Goal: Information Seeking & Learning: Learn about a topic

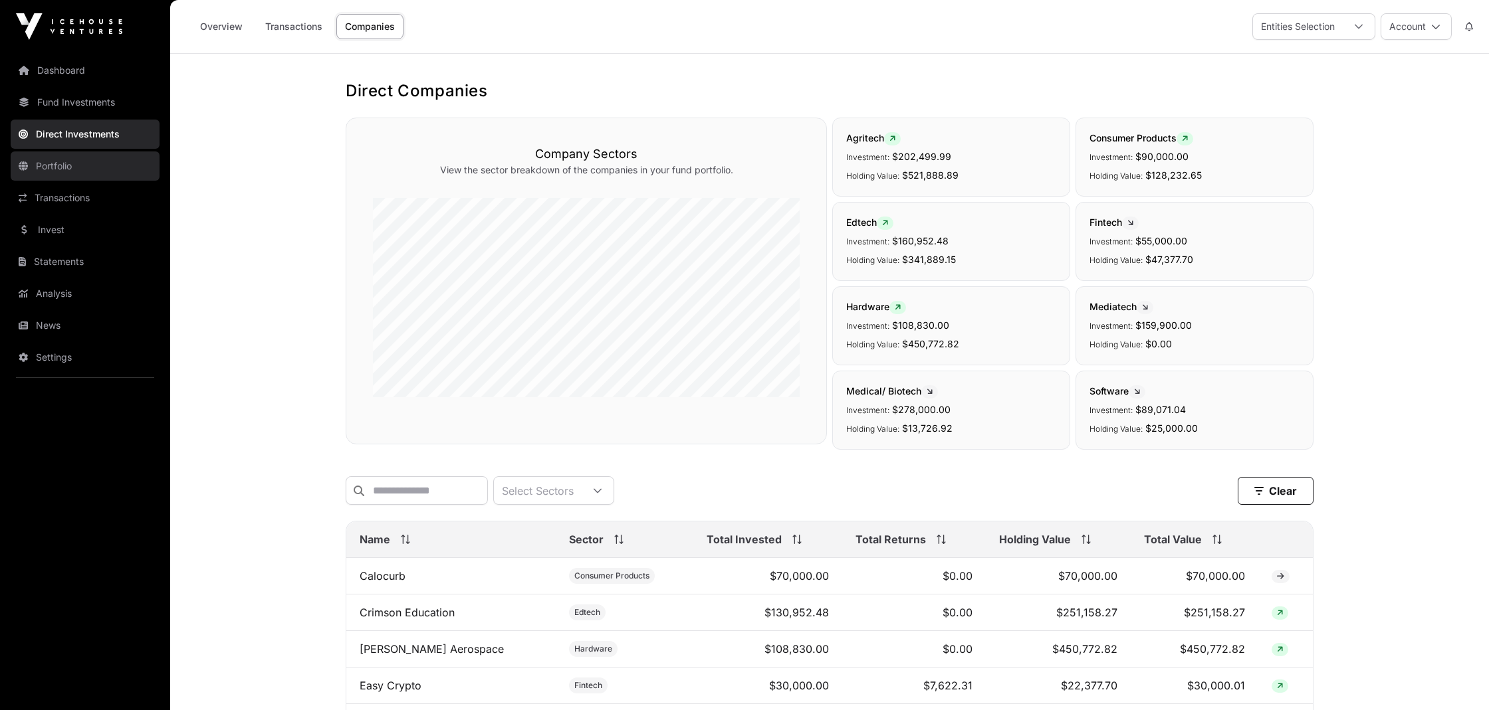
click at [51, 170] on link "Portfolio" at bounding box center [85, 166] width 149 height 29
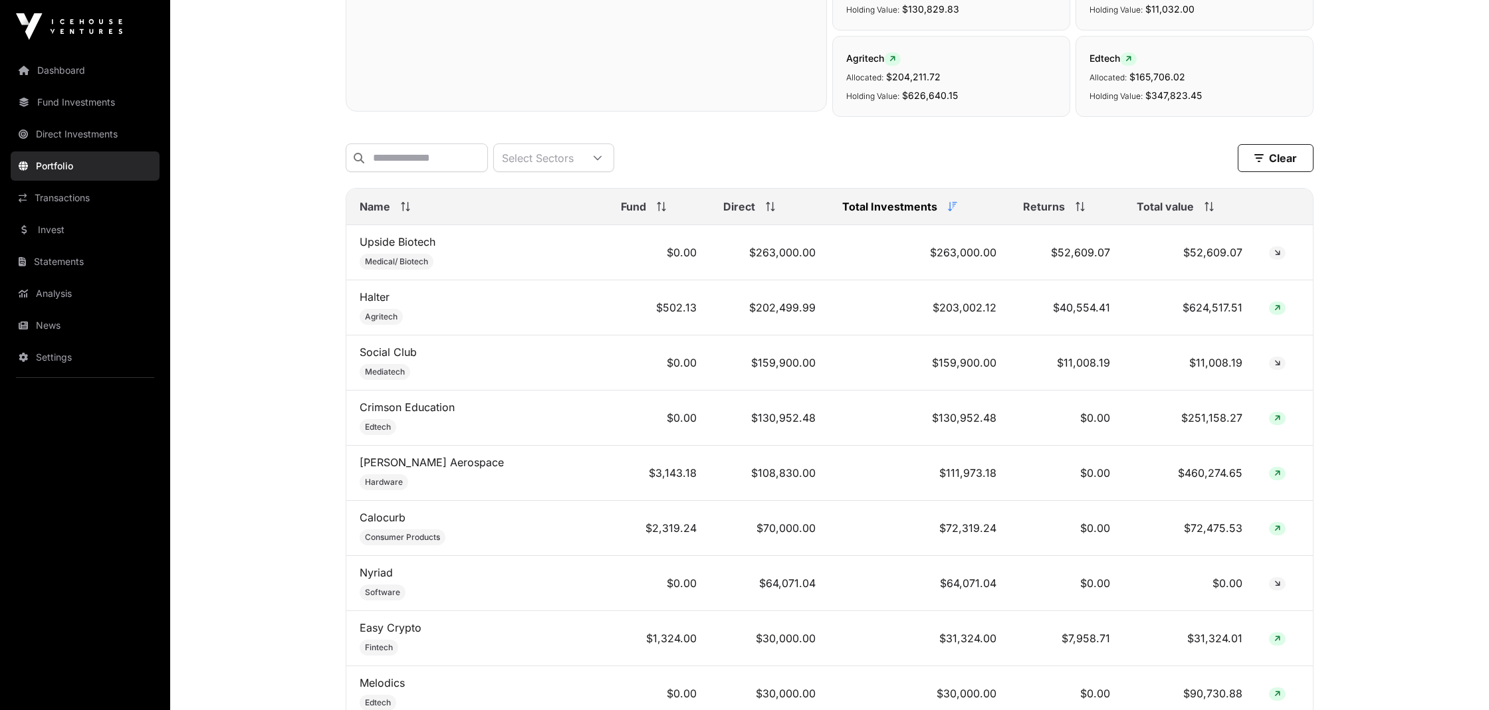
scroll to position [427, 0]
click at [66, 200] on link "Transactions" at bounding box center [85, 197] width 149 height 29
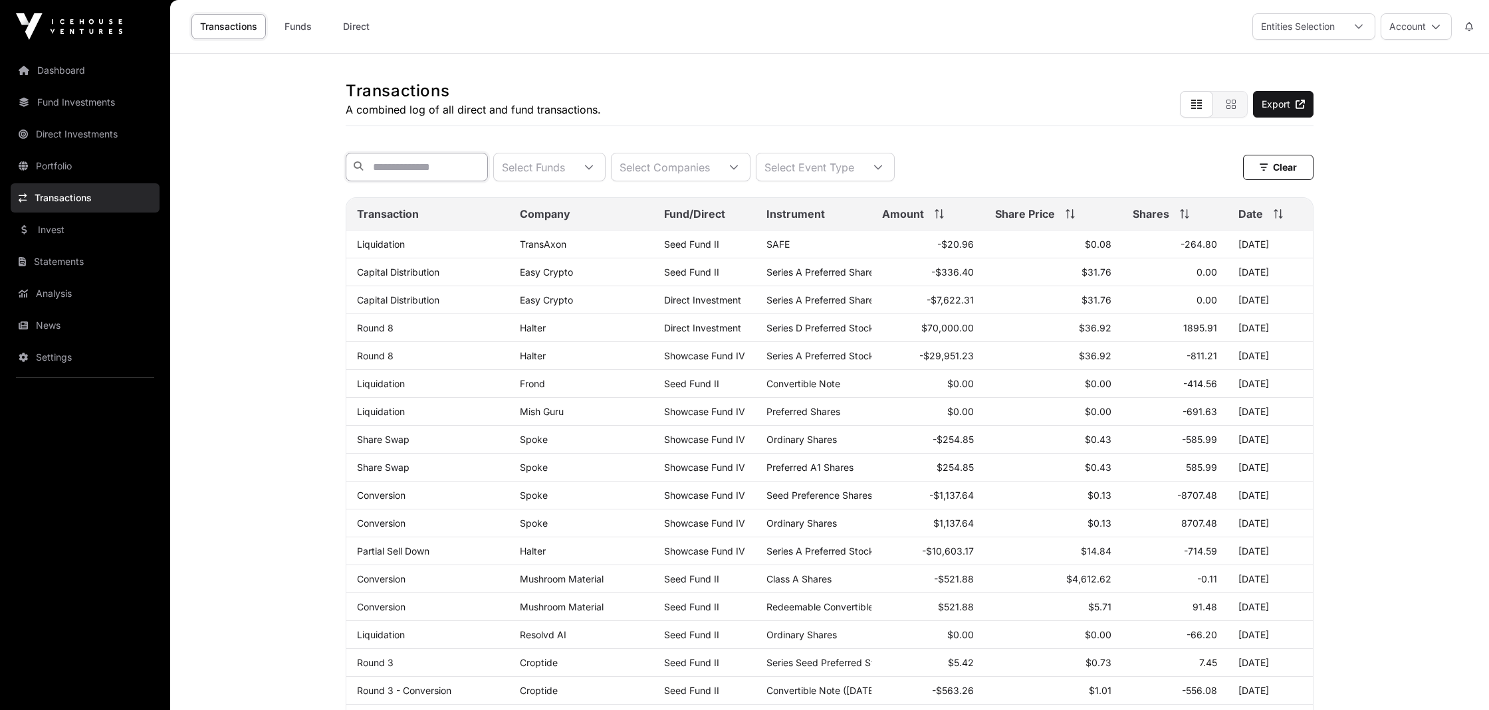
click at [413, 169] on input "text" at bounding box center [417, 167] width 142 height 29
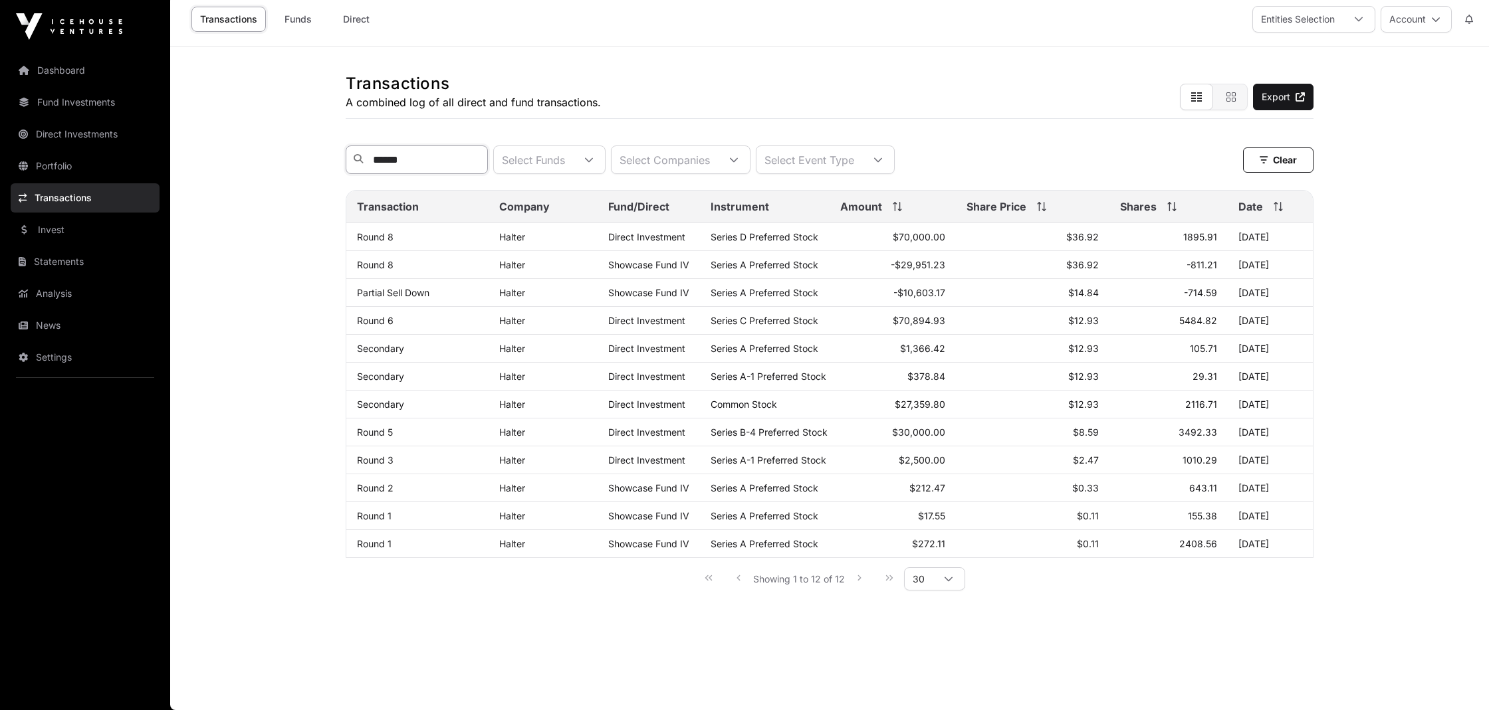
scroll to position [145, 0]
type input "******"
click at [859, 579] on div "Showing 1 to 12 of 12 30" at bounding box center [829, 579] width 271 height 30
click at [736, 580] on div "Showing 1 to 12 of 12 30" at bounding box center [829, 579] width 271 height 30
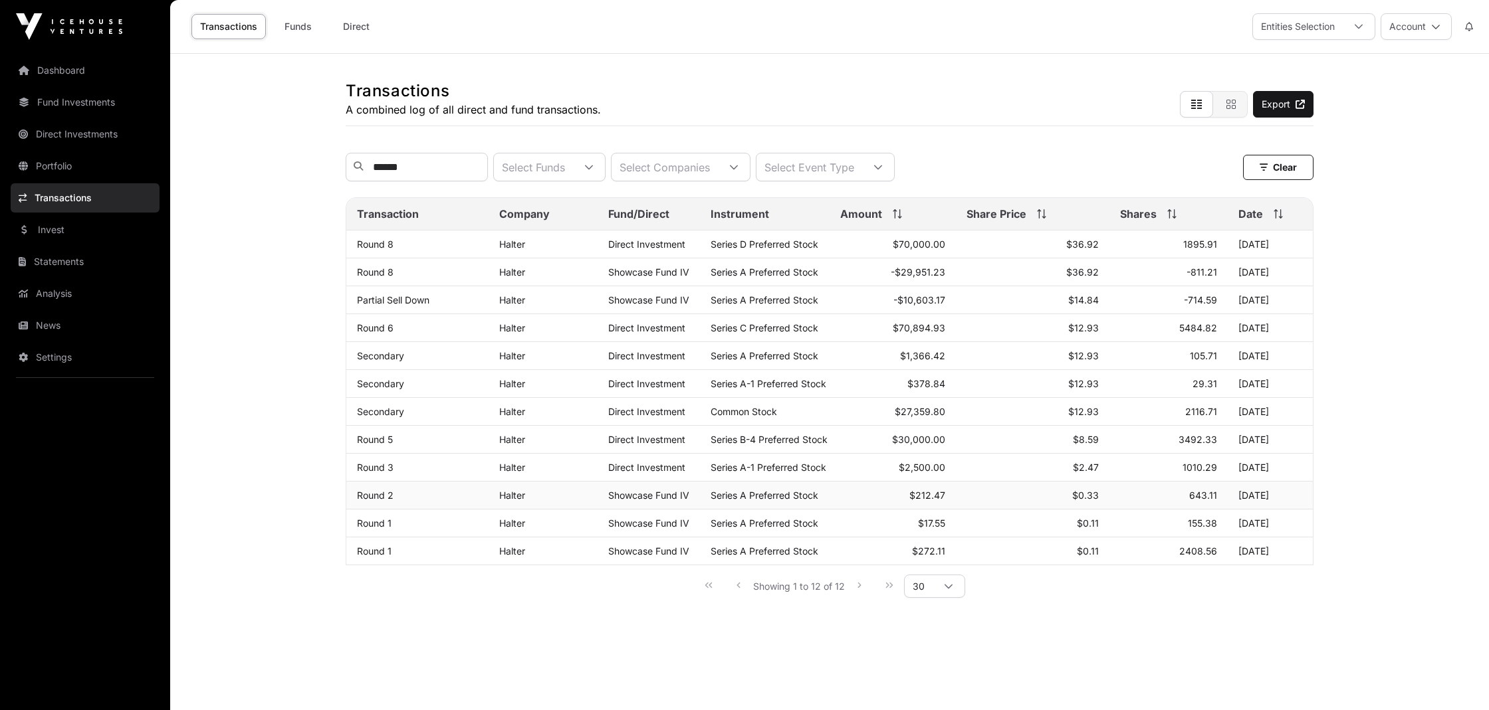
scroll to position [0, 0]
click at [61, 69] on link "Dashboard" at bounding box center [85, 70] width 149 height 29
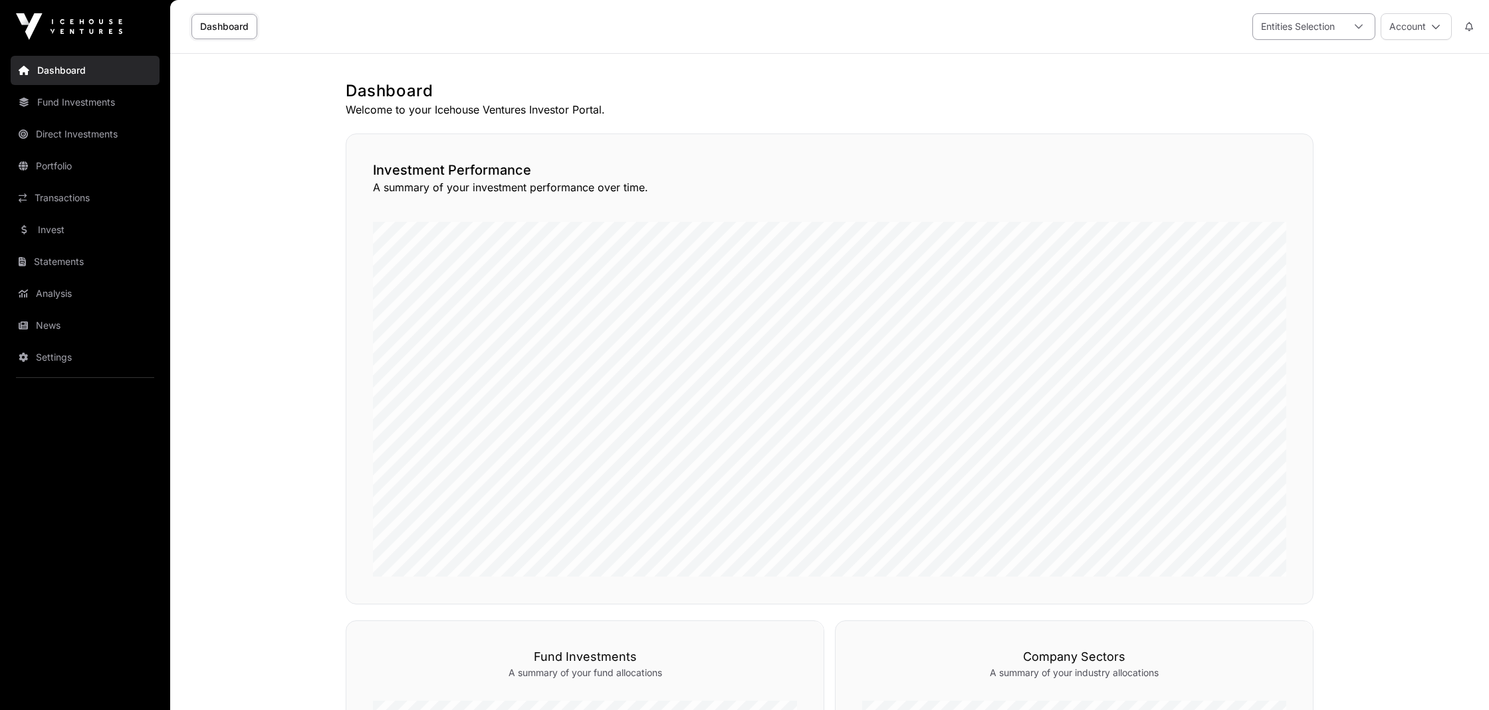
click at [1359, 27] on icon at bounding box center [1358, 26] width 9 height 9
click at [1415, 136] on main "Dashboard Welcome to your Icehouse Ventures Investor Portal. Investment Perform…" at bounding box center [829, 686] width 1319 height 1265
click at [83, 102] on link "Fund Investments" at bounding box center [85, 102] width 149 height 29
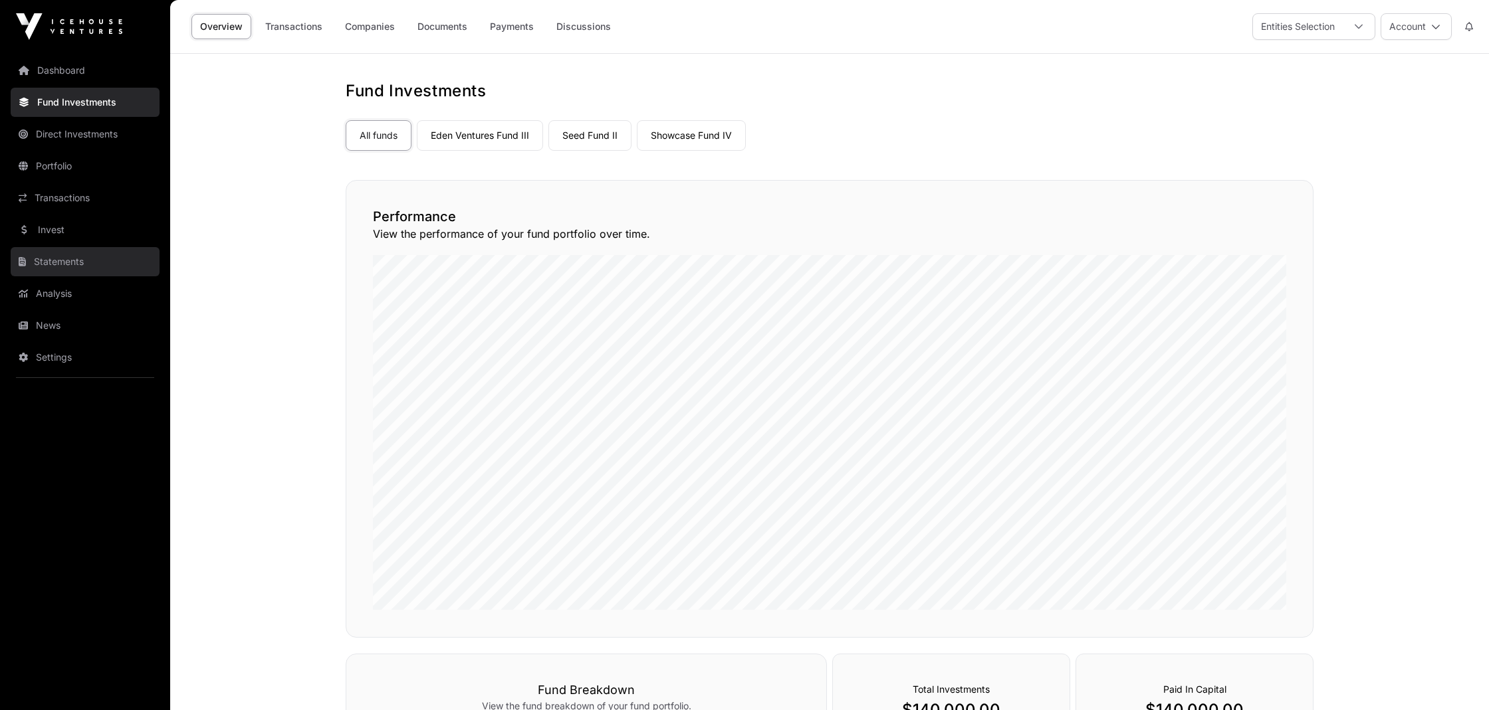
click at [41, 257] on link "Statements" at bounding box center [85, 261] width 149 height 29
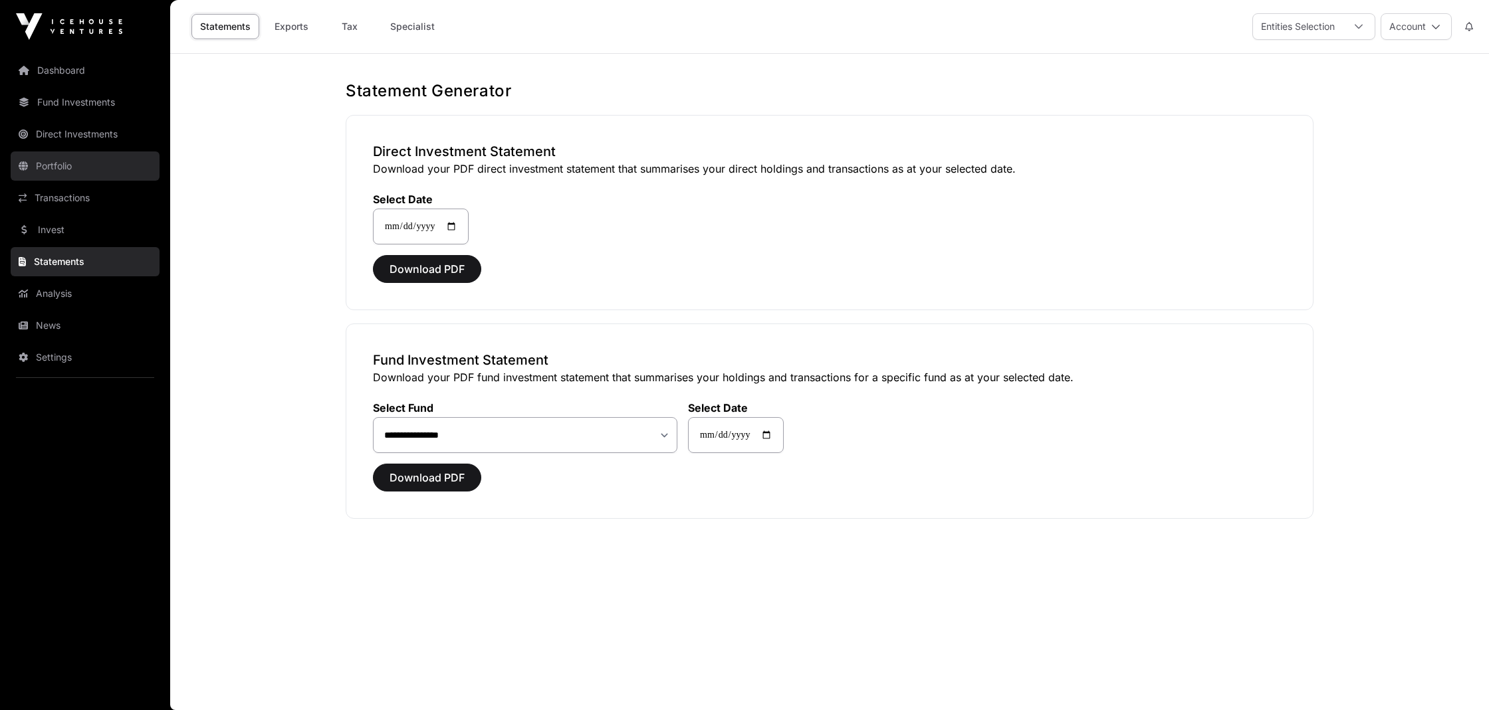
click at [60, 169] on link "Portfolio" at bounding box center [85, 166] width 149 height 29
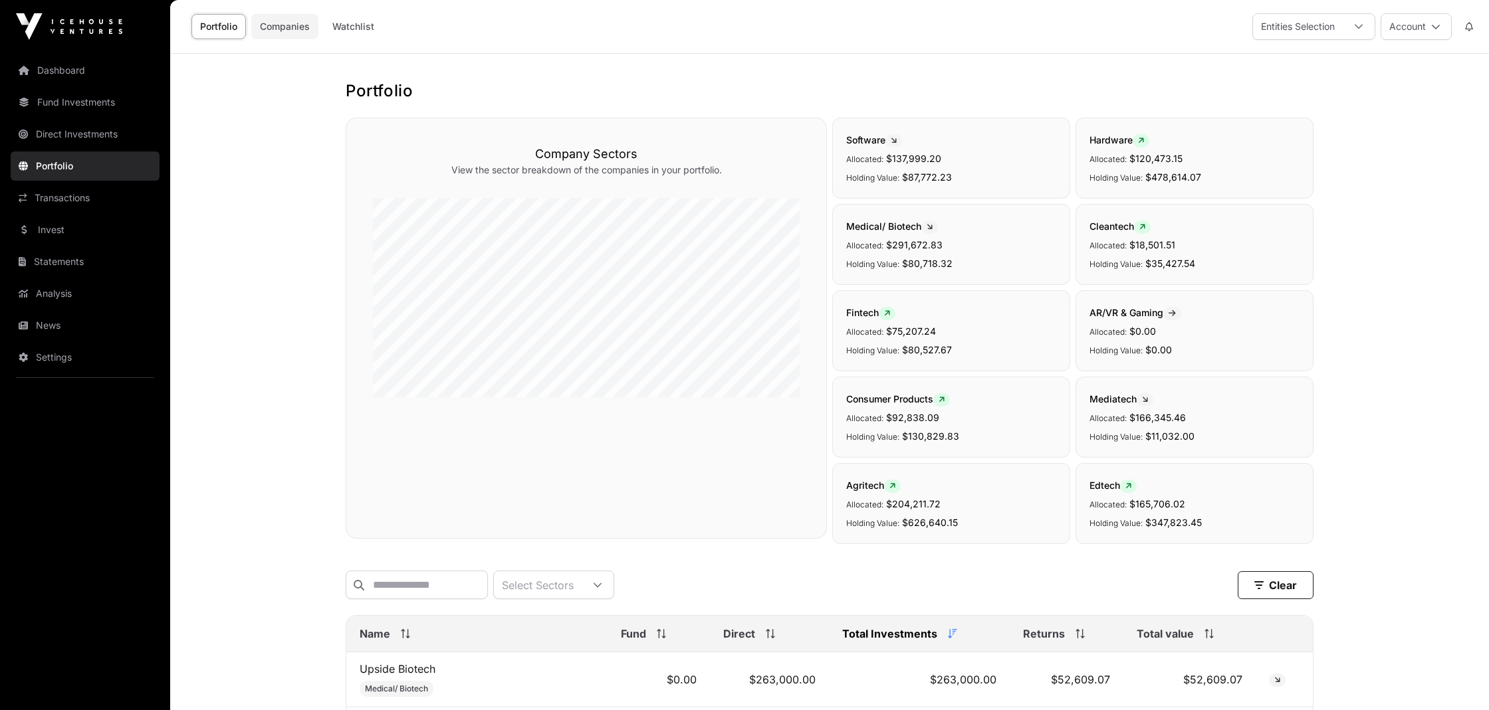
click at [279, 23] on link "Companies" at bounding box center [284, 26] width 67 height 25
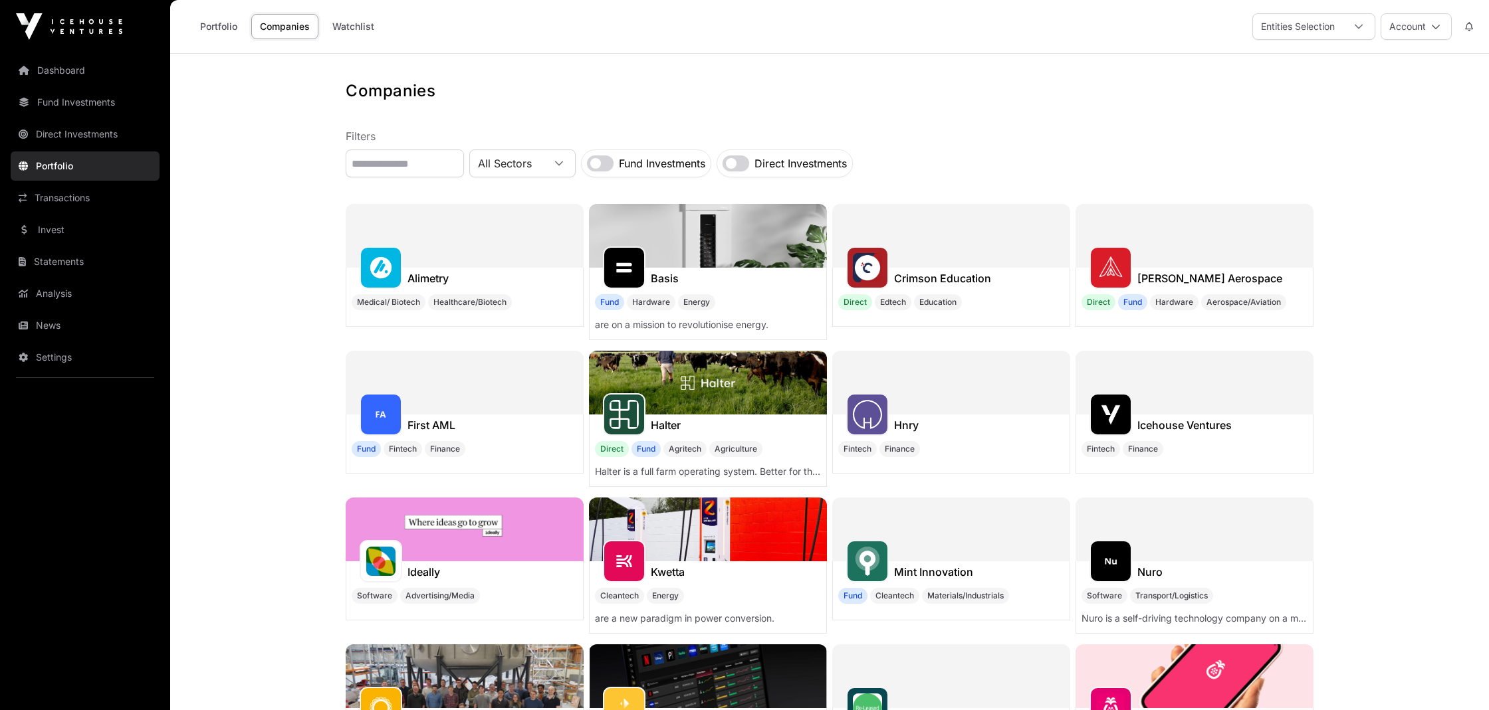
click at [715, 397] on img at bounding box center [708, 383] width 238 height 64
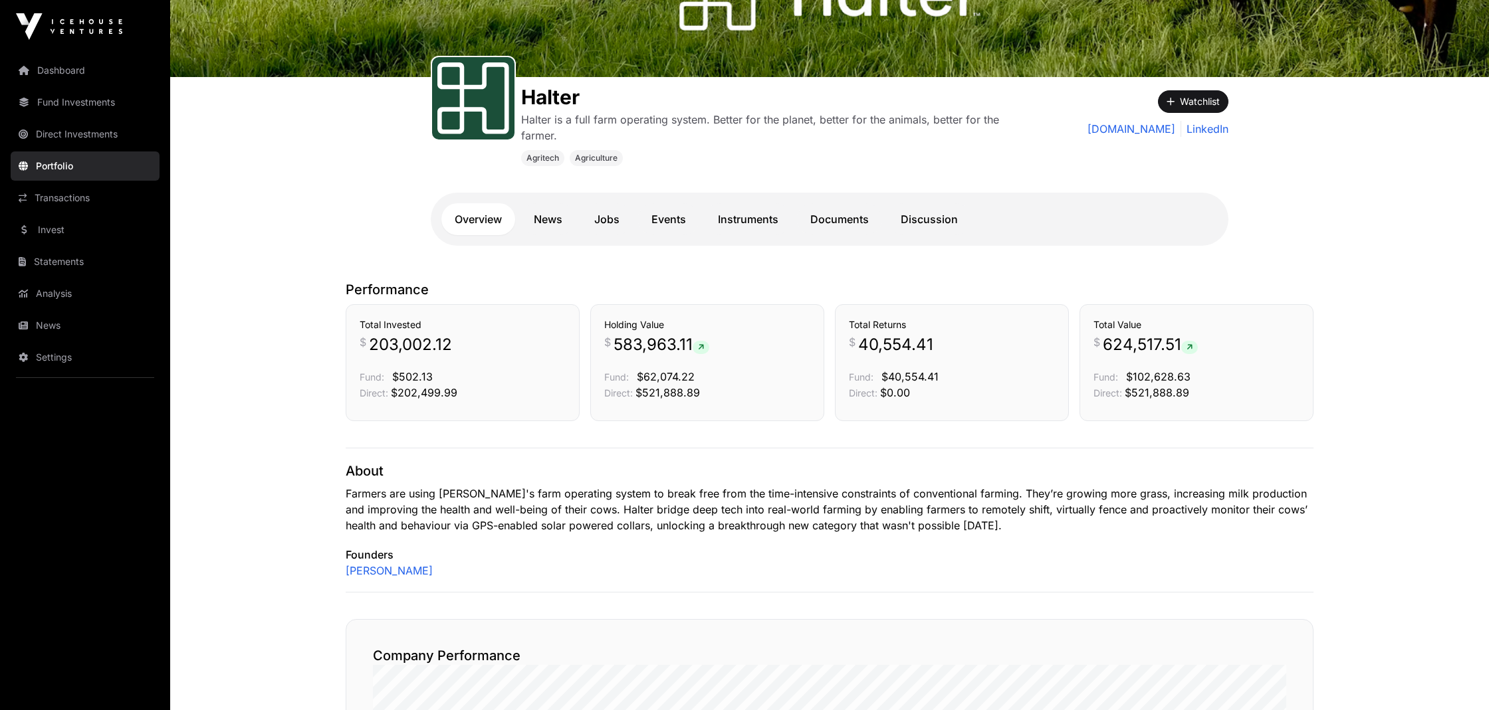
scroll to position [126, 0]
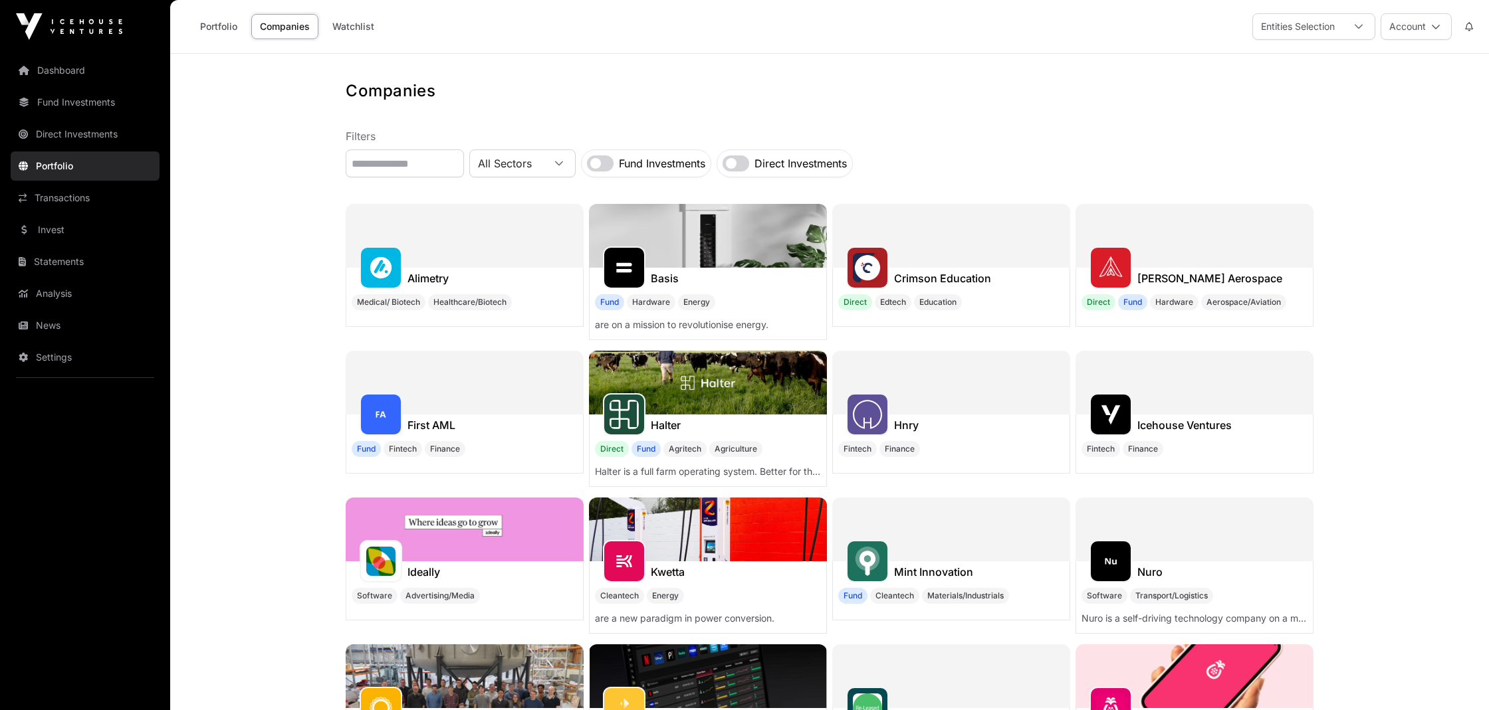
click at [965, 265] on div at bounding box center [951, 236] width 238 height 64
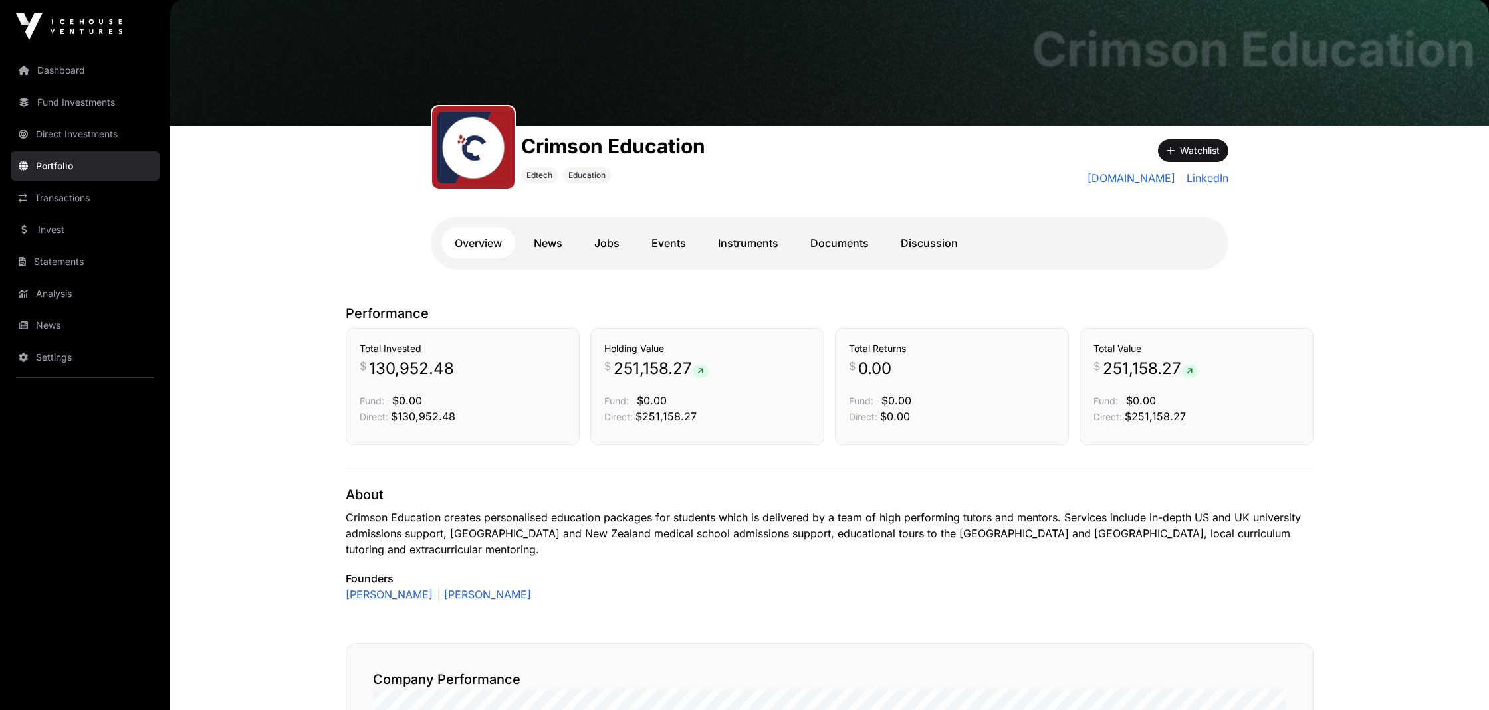
scroll to position [60, 0]
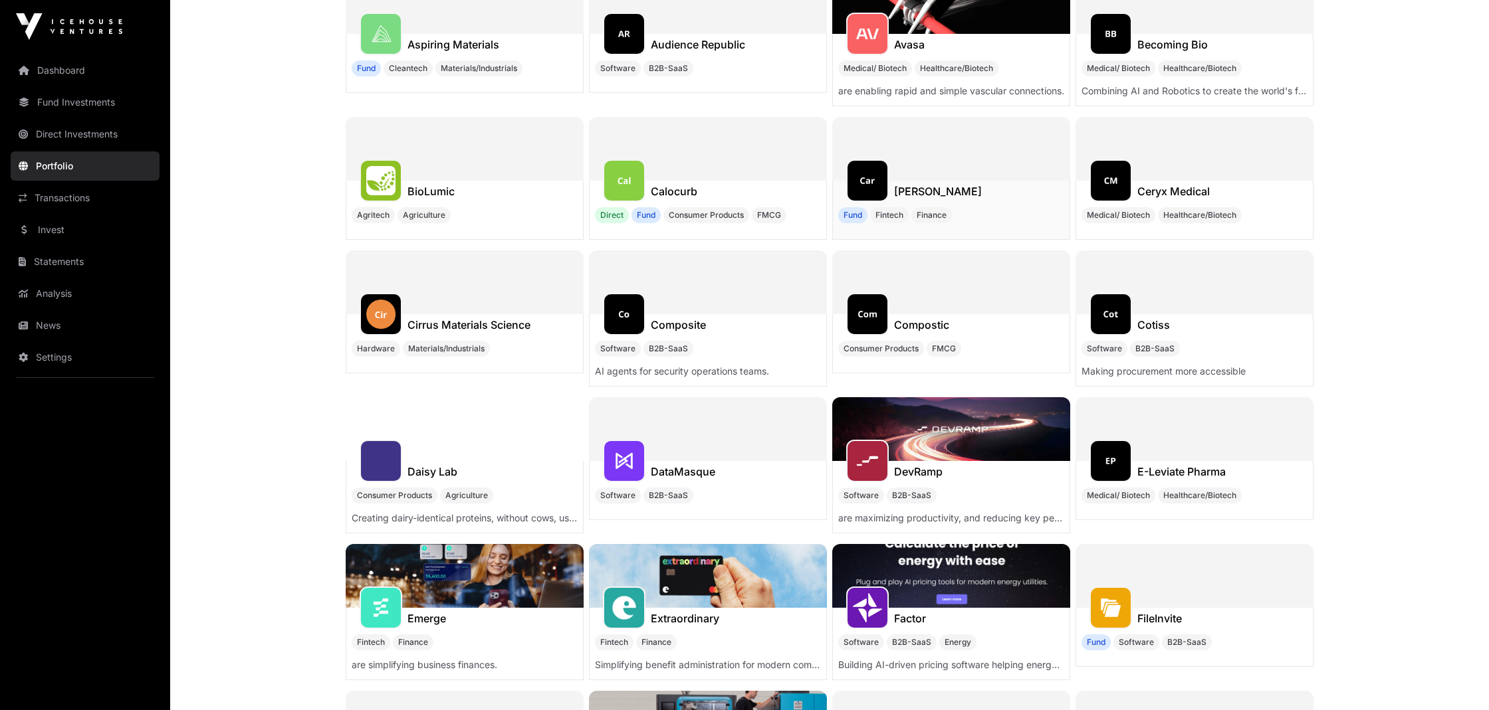
scroll to position [1412, 0]
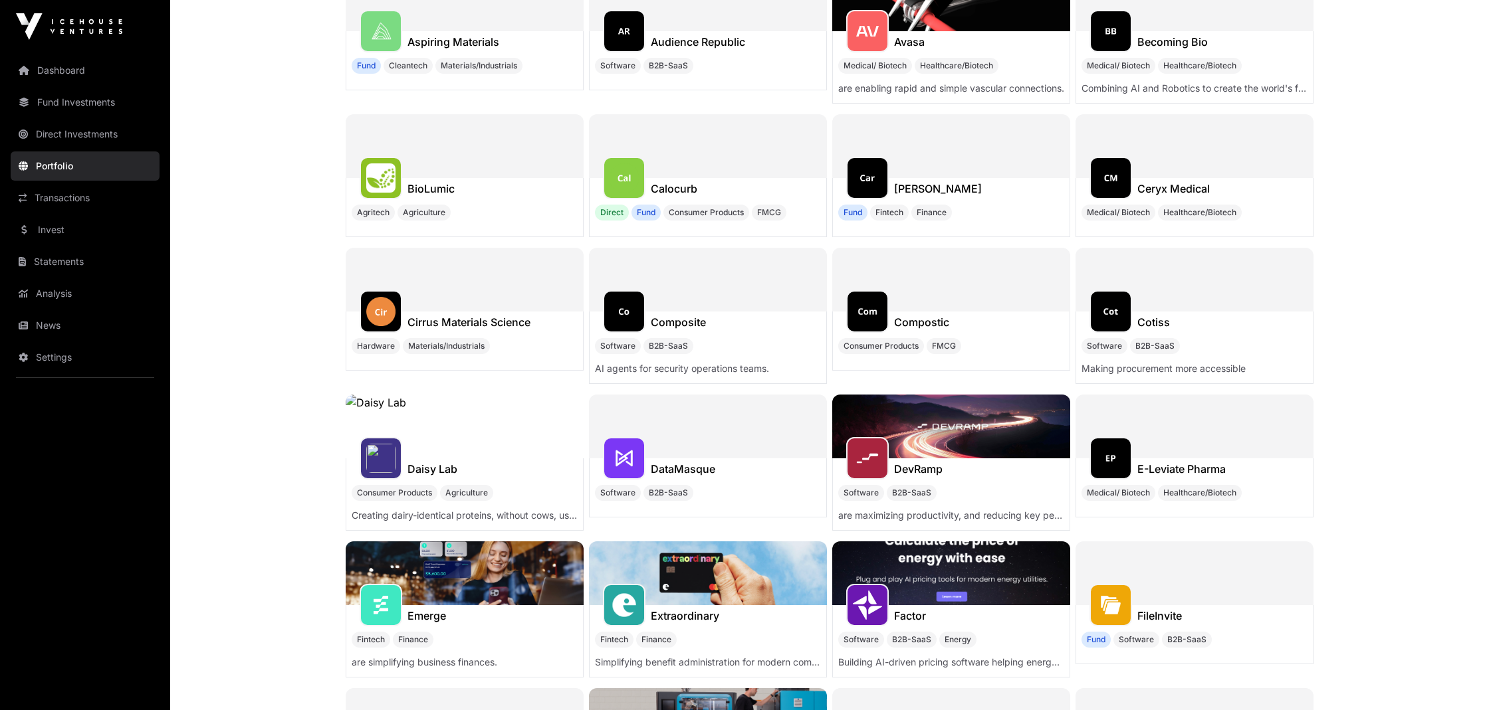
click at [684, 177] on div at bounding box center [708, 146] width 238 height 64
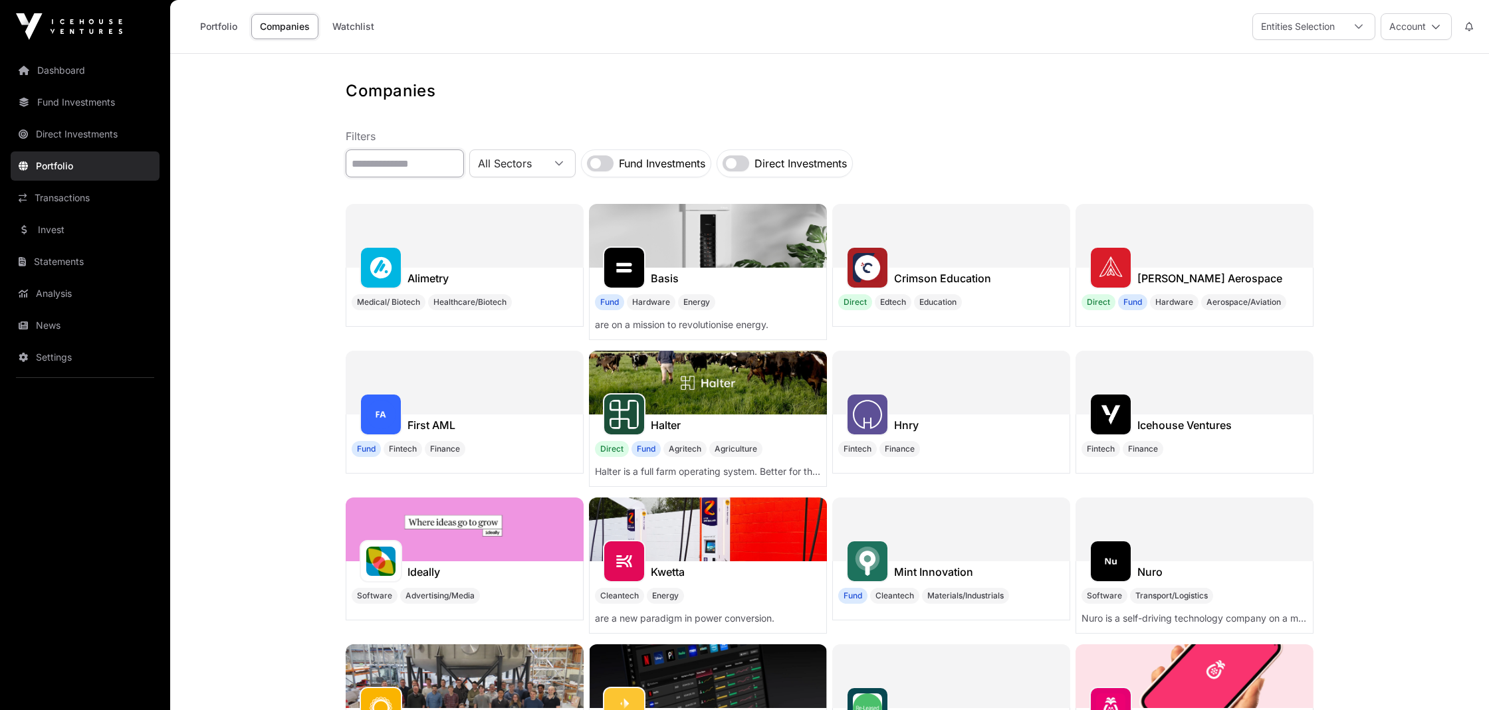
click at [380, 163] on input "text" at bounding box center [405, 164] width 118 height 28
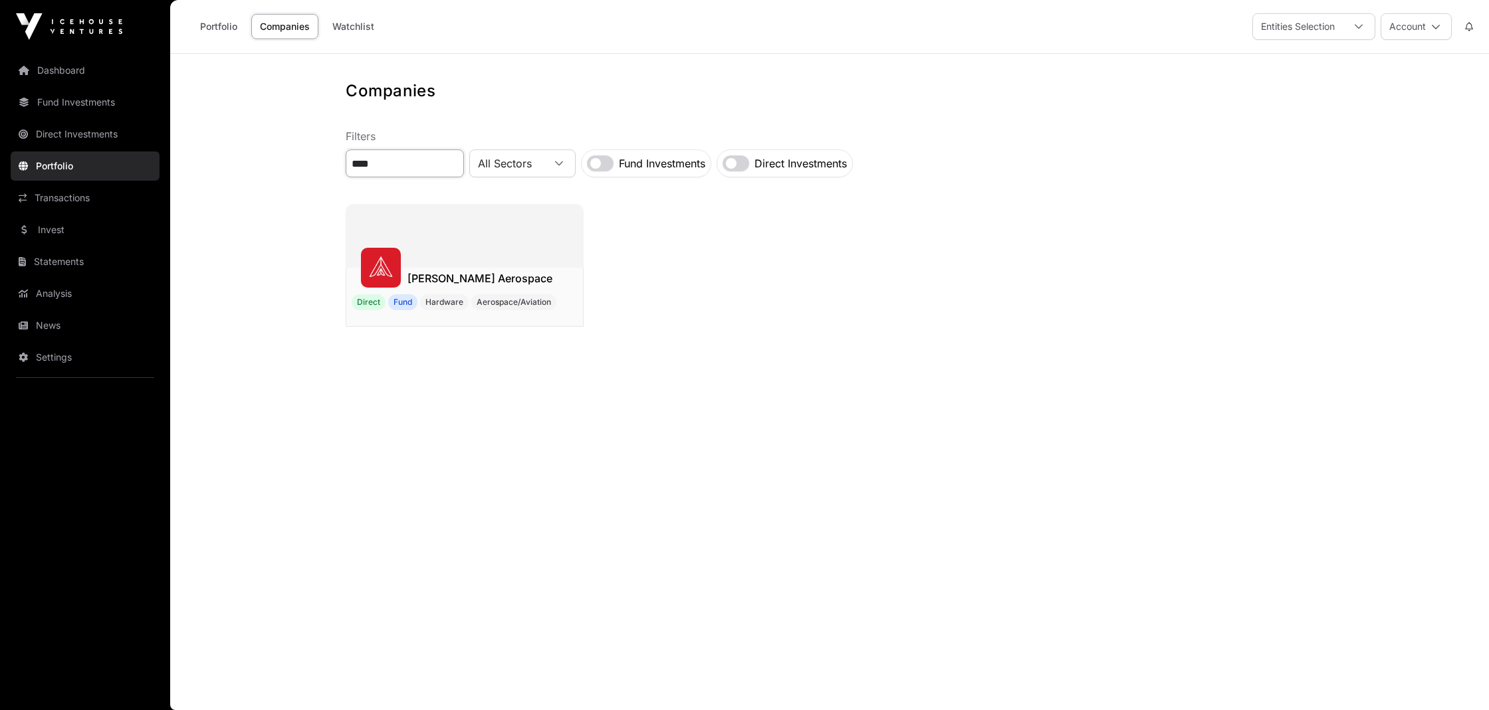
type input "****"
click at [445, 271] on h1 "[PERSON_NAME] Aerospace" at bounding box center [479, 279] width 145 height 16
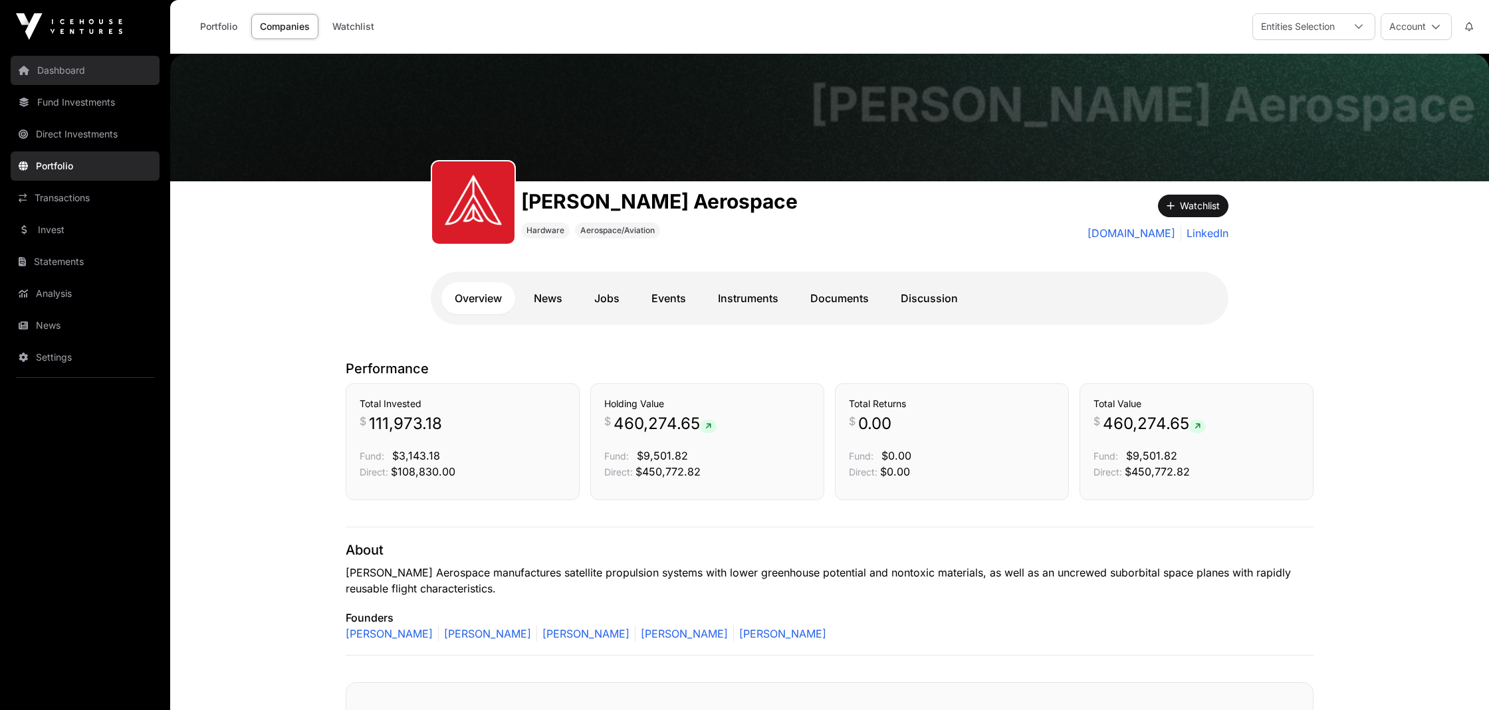
click at [51, 79] on link "Dashboard" at bounding box center [85, 70] width 149 height 29
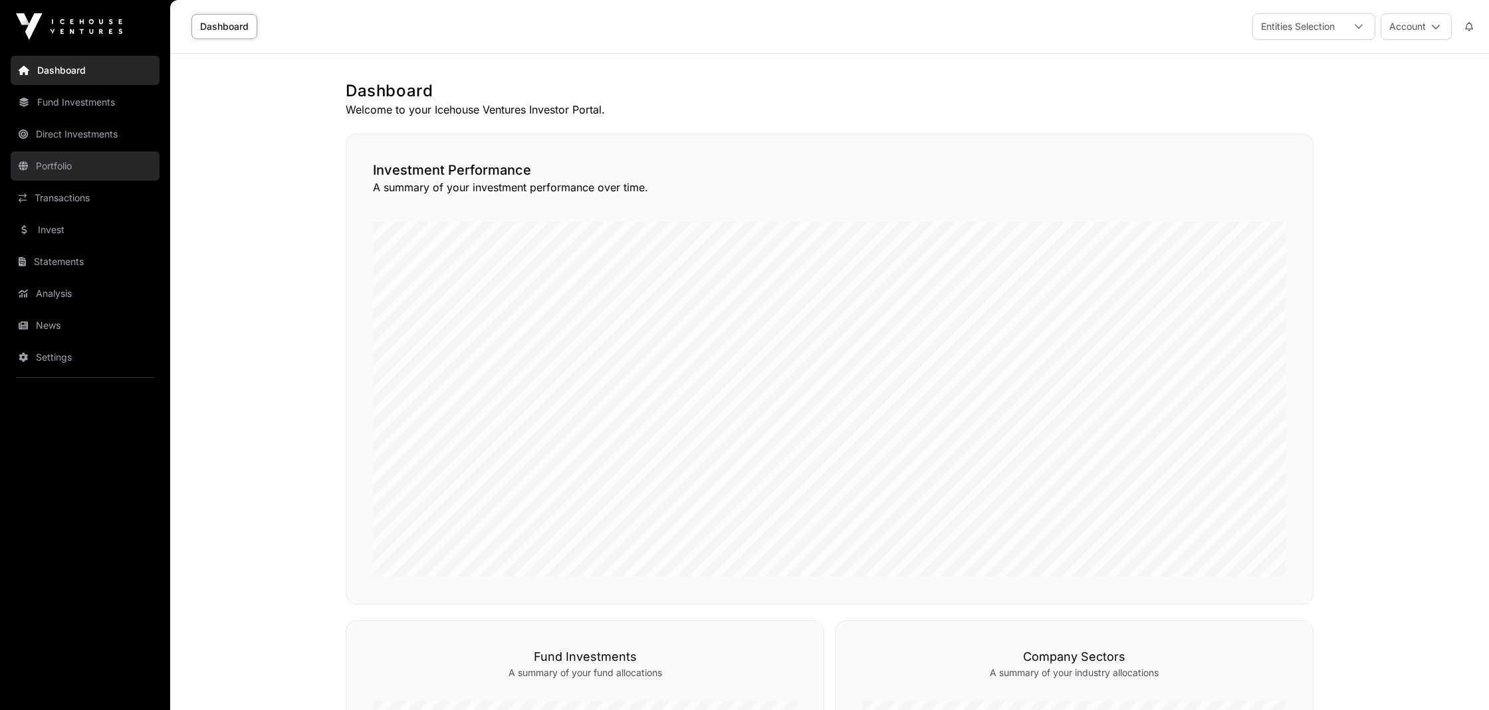
click at [64, 164] on link "Portfolio" at bounding box center [85, 166] width 149 height 29
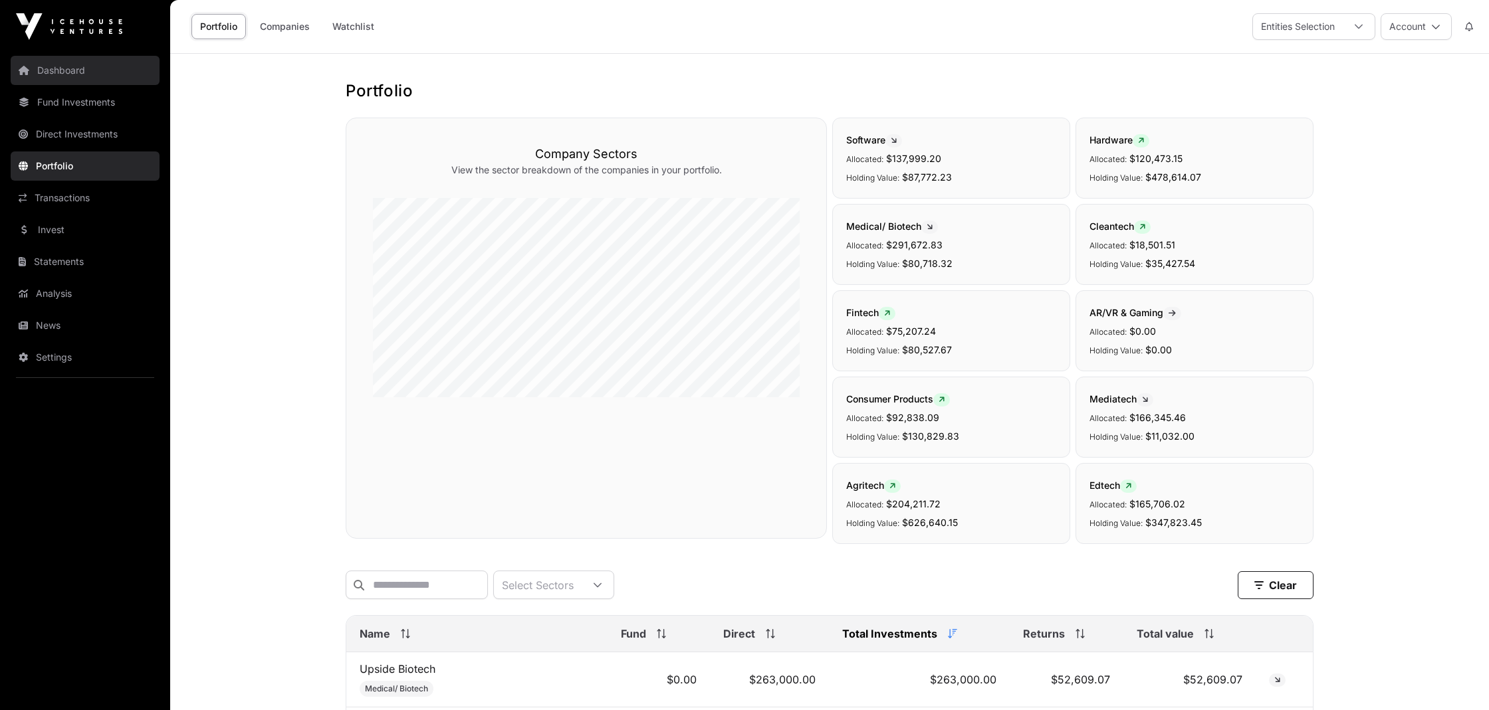
click at [49, 72] on link "Dashboard" at bounding box center [85, 70] width 149 height 29
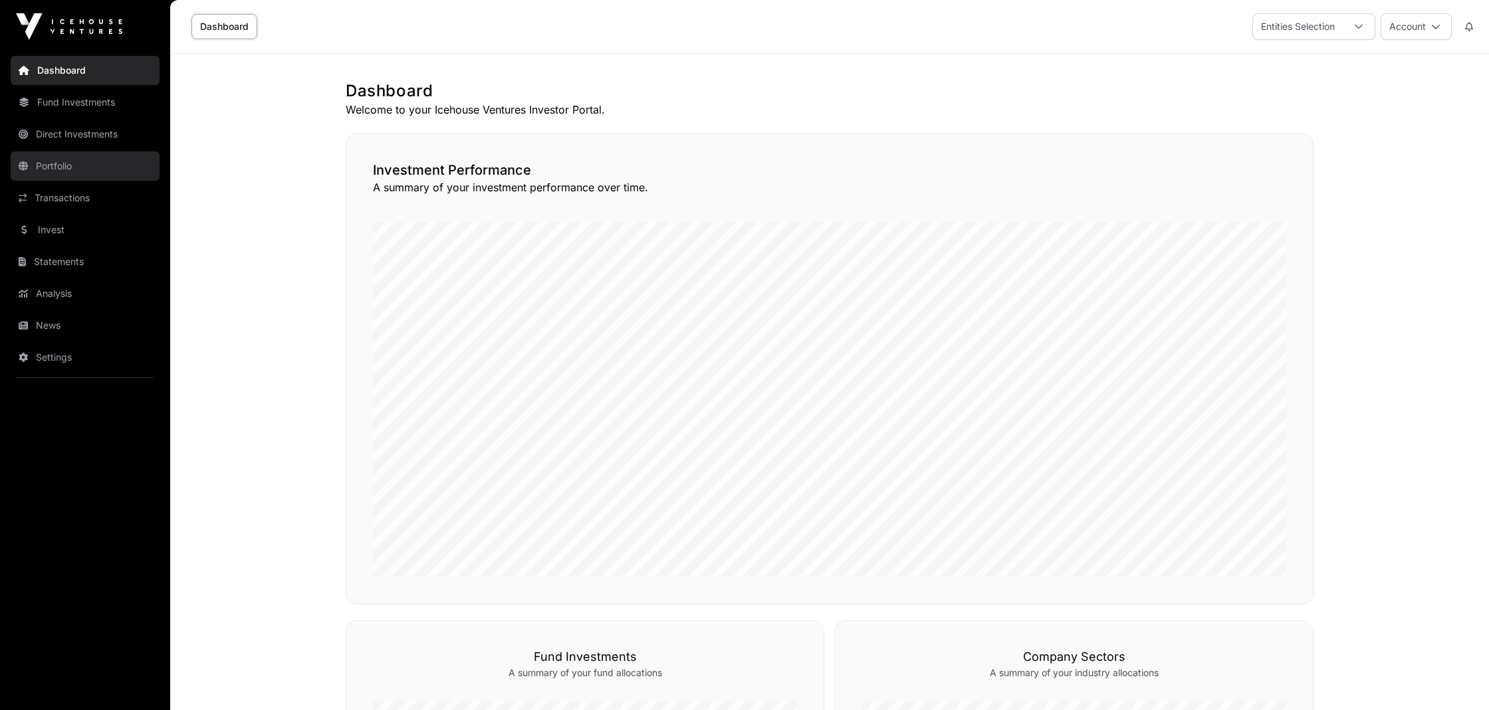
click at [58, 169] on link "Portfolio" at bounding box center [85, 166] width 149 height 29
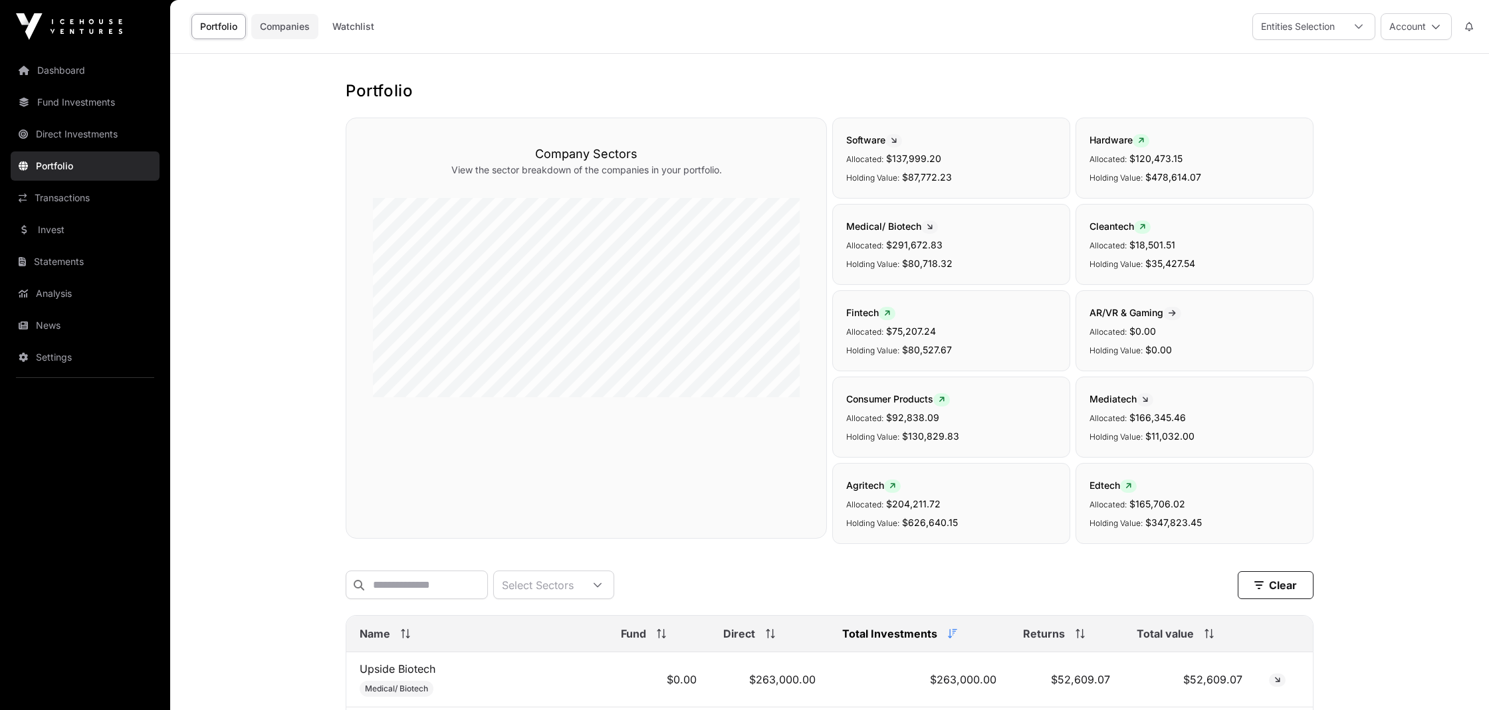
click at [290, 29] on link "Companies" at bounding box center [284, 26] width 67 height 25
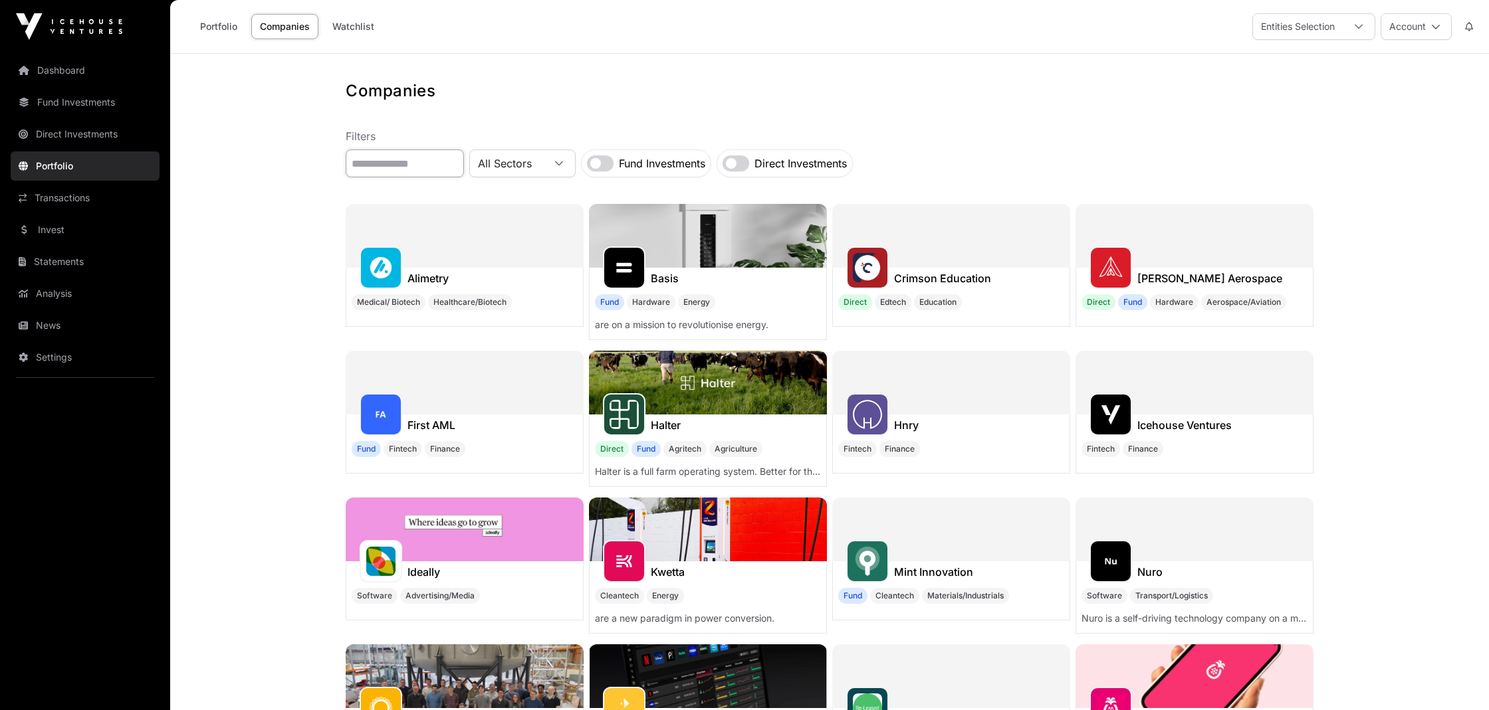
click at [395, 165] on input "text" at bounding box center [405, 164] width 118 height 28
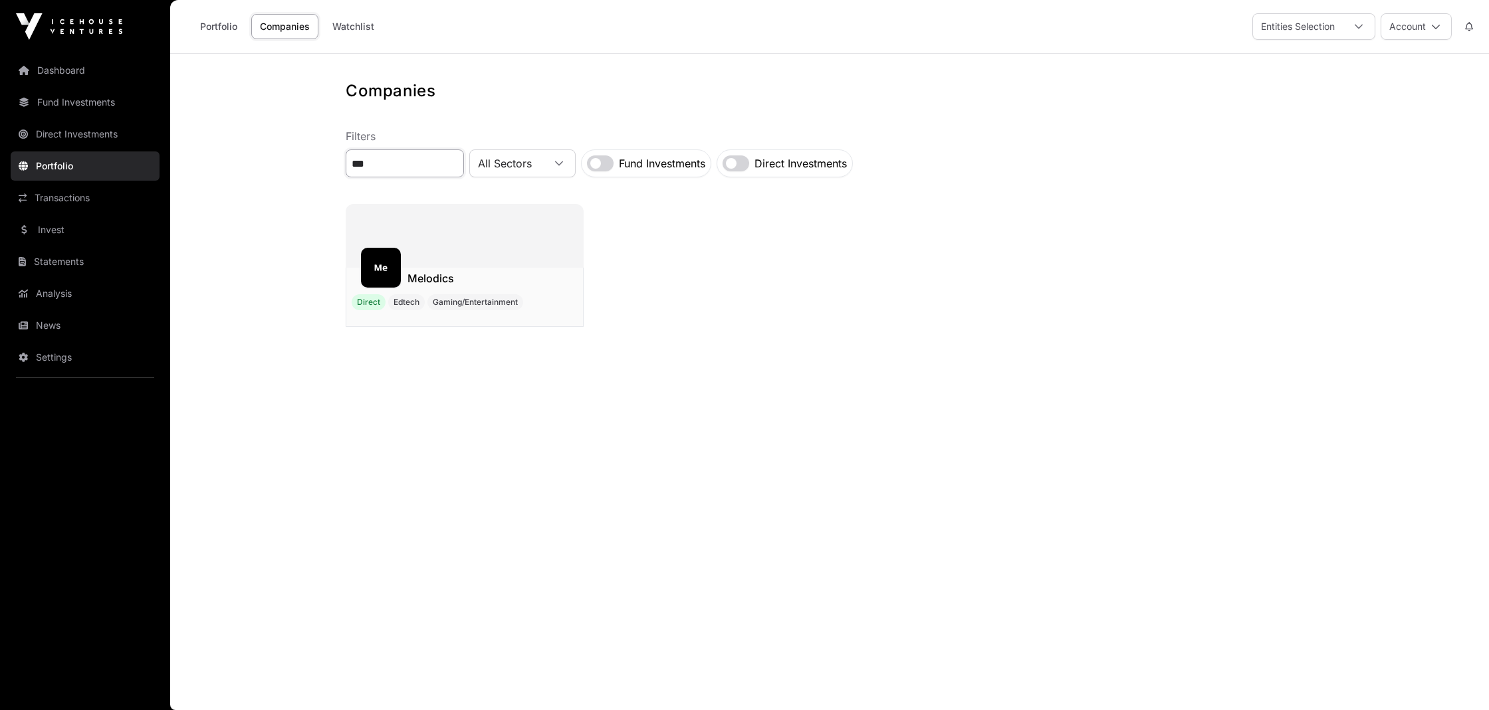
type input "***"
click at [453, 278] on h1 "Melodics" at bounding box center [430, 279] width 47 height 16
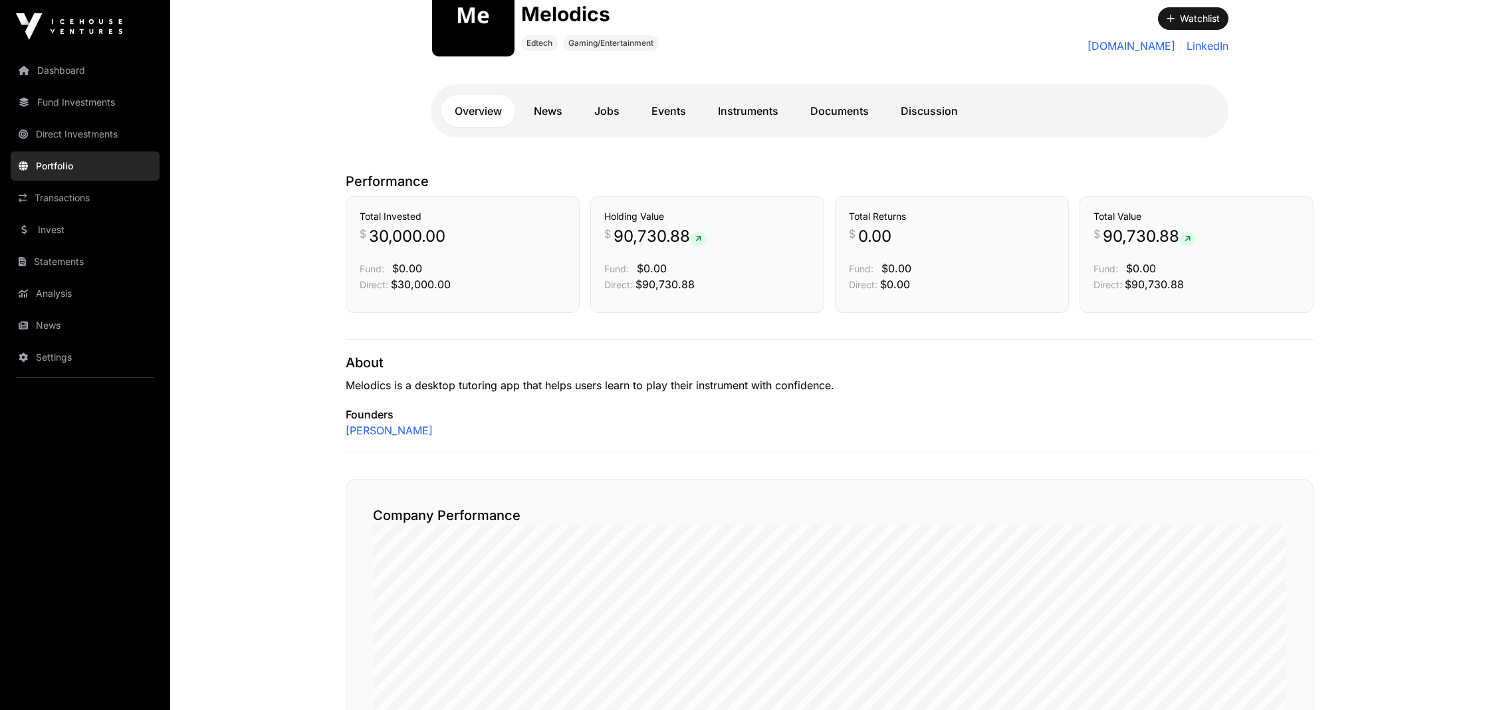
scroll to position [189, 0]
click at [751, 107] on link "Instruments" at bounding box center [748, 110] width 87 height 32
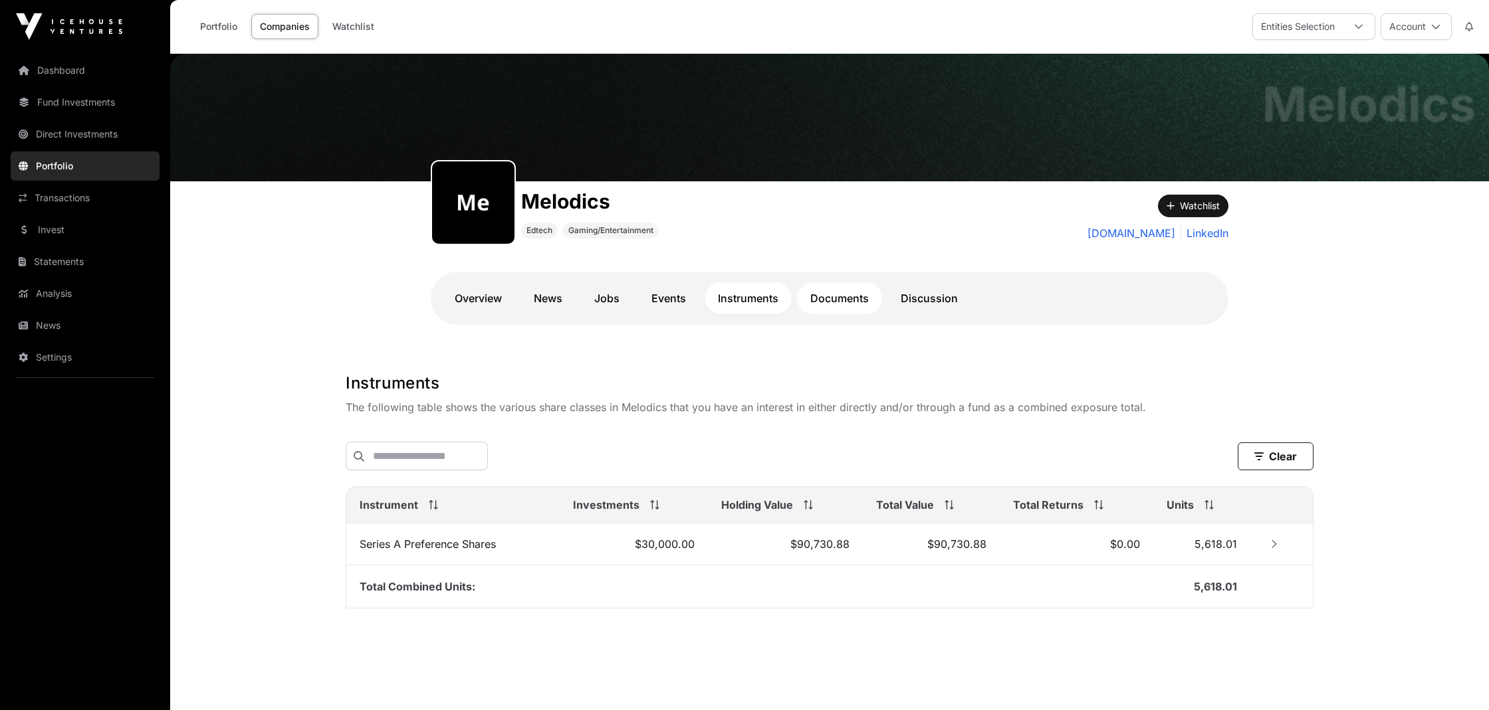
click at [827, 297] on link "Documents" at bounding box center [839, 298] width 85 height 32
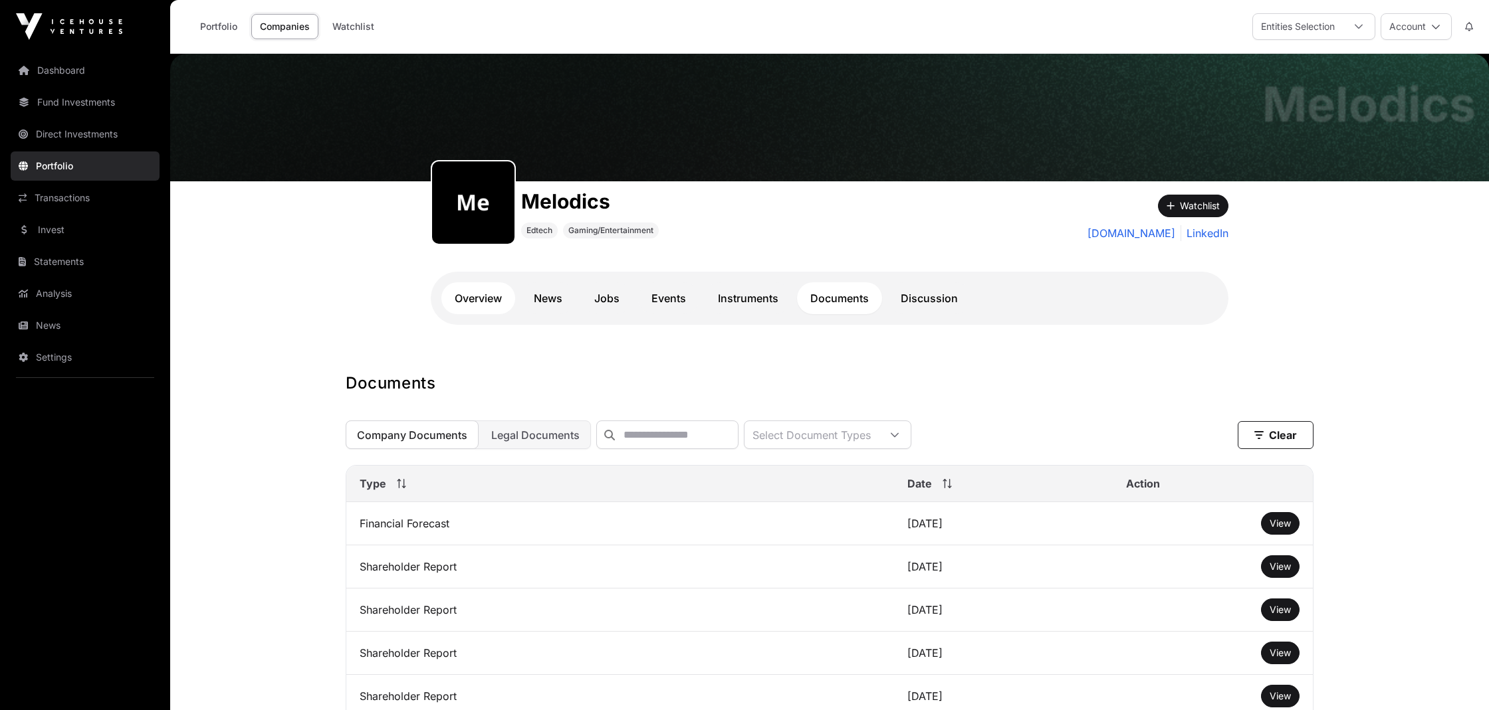
click at [469, 302] on link "Overview" at bounding box center [478, 298] width 74 height 32
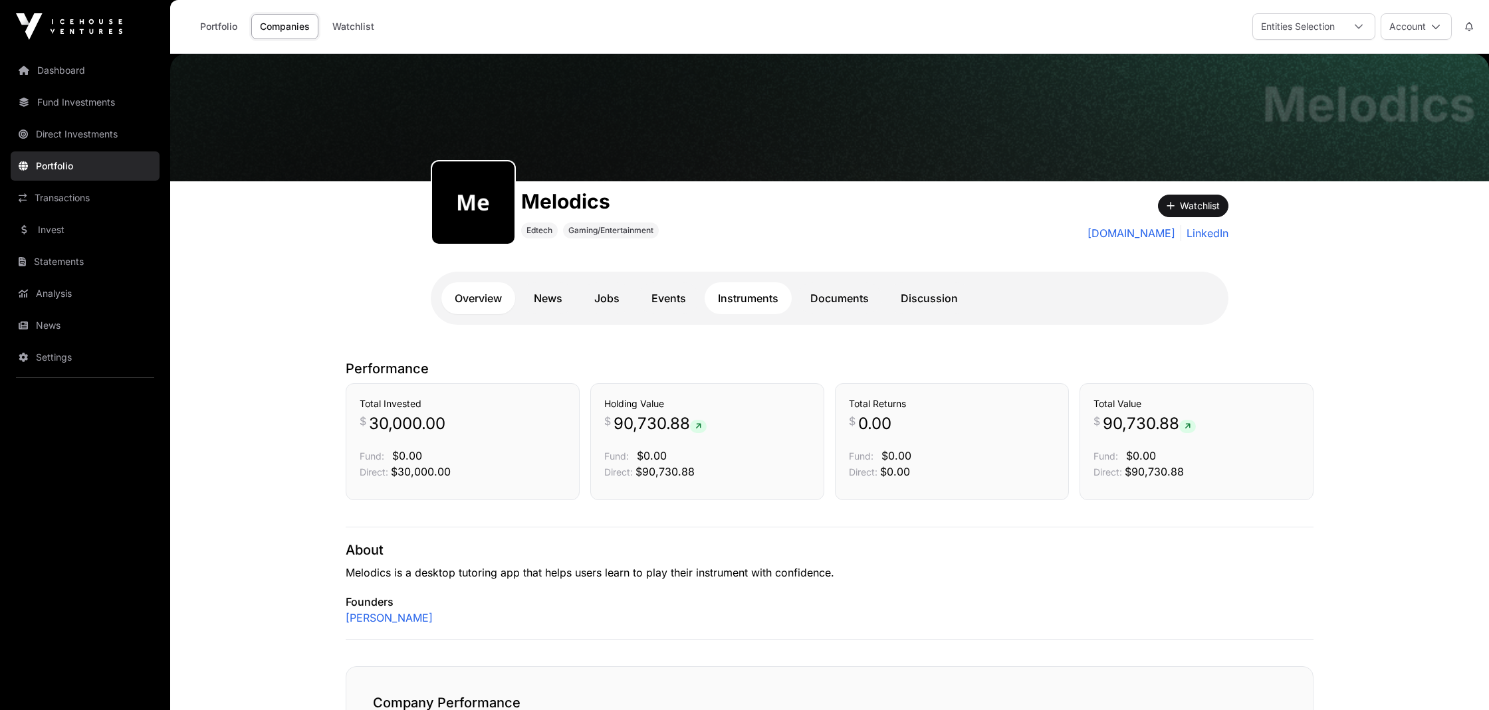
click at [756, 302] on link "Instruments" at bounding box center [748, 298] width 87 height 32
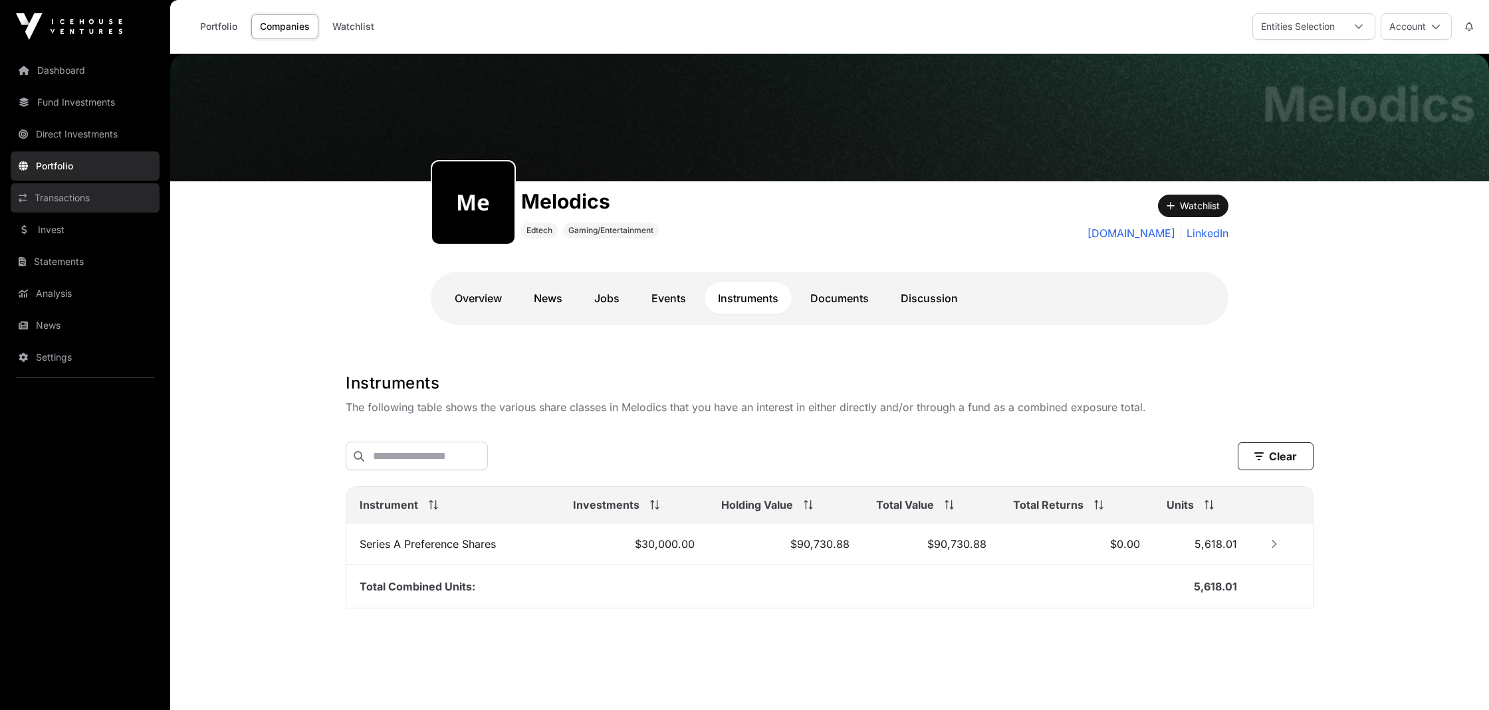
click at [43, 193] on link "Transactions" at bounding box center [85, 197] width 149 height 29
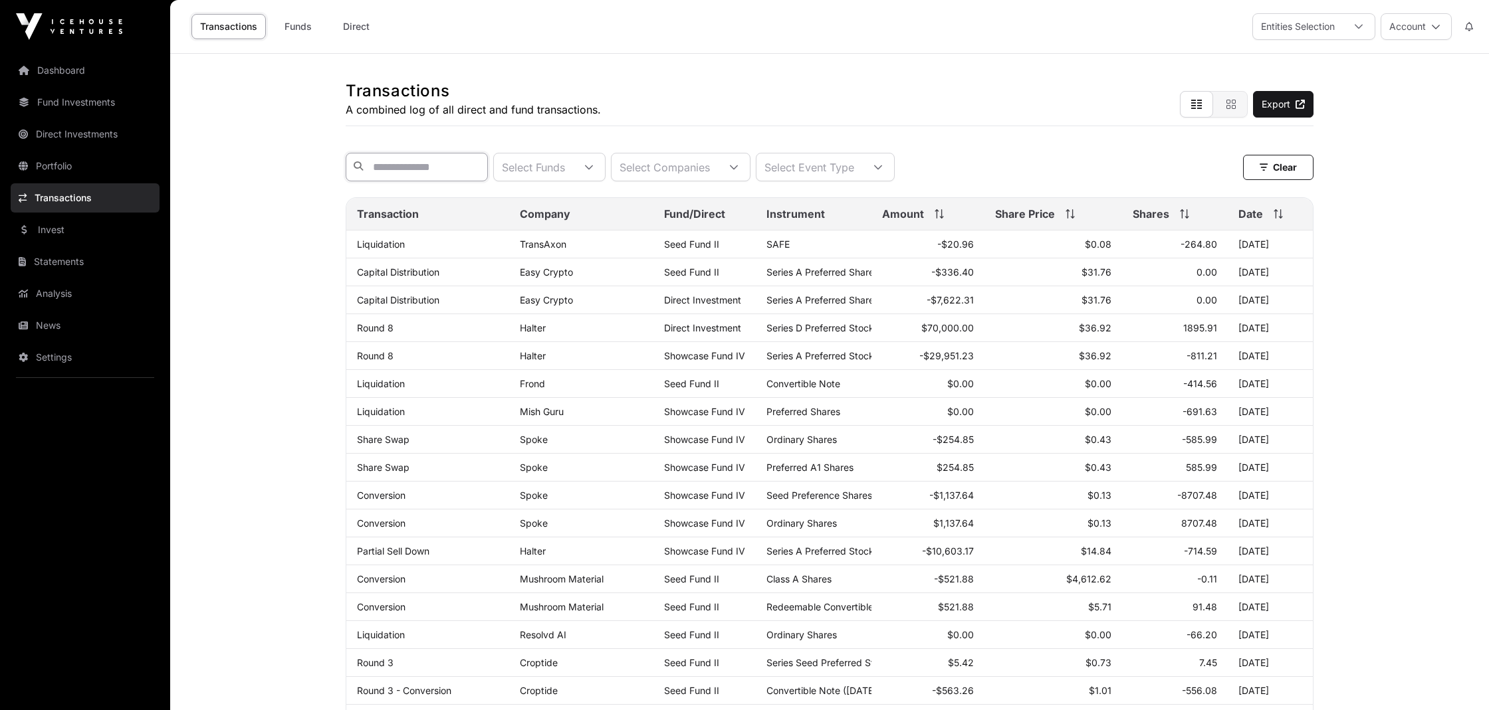
click at [411, 175] on input "text" at bounding box center [417, 167] width 142 height 29
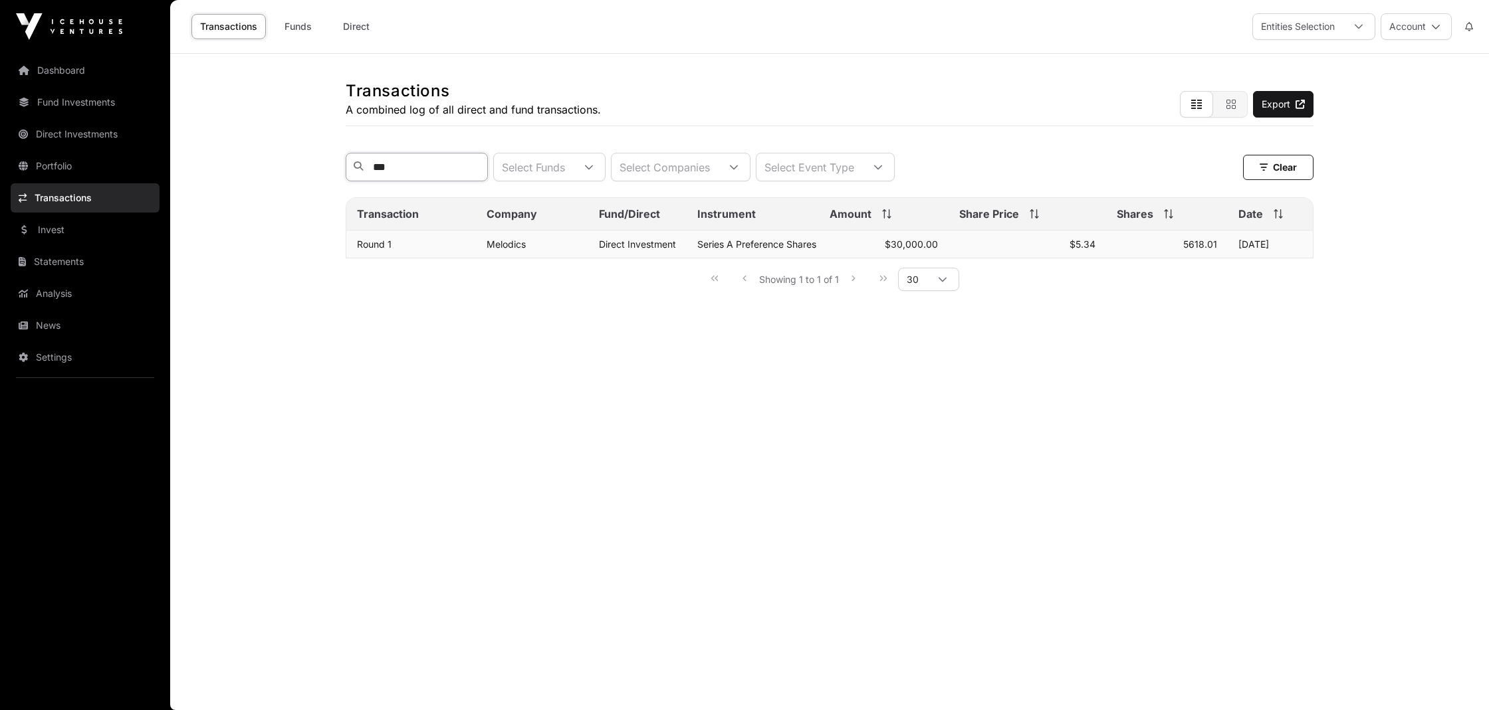
type input "***"
click at [413, 248] on td "Round 1" at bounding box center [411, 245] width 130 height 28
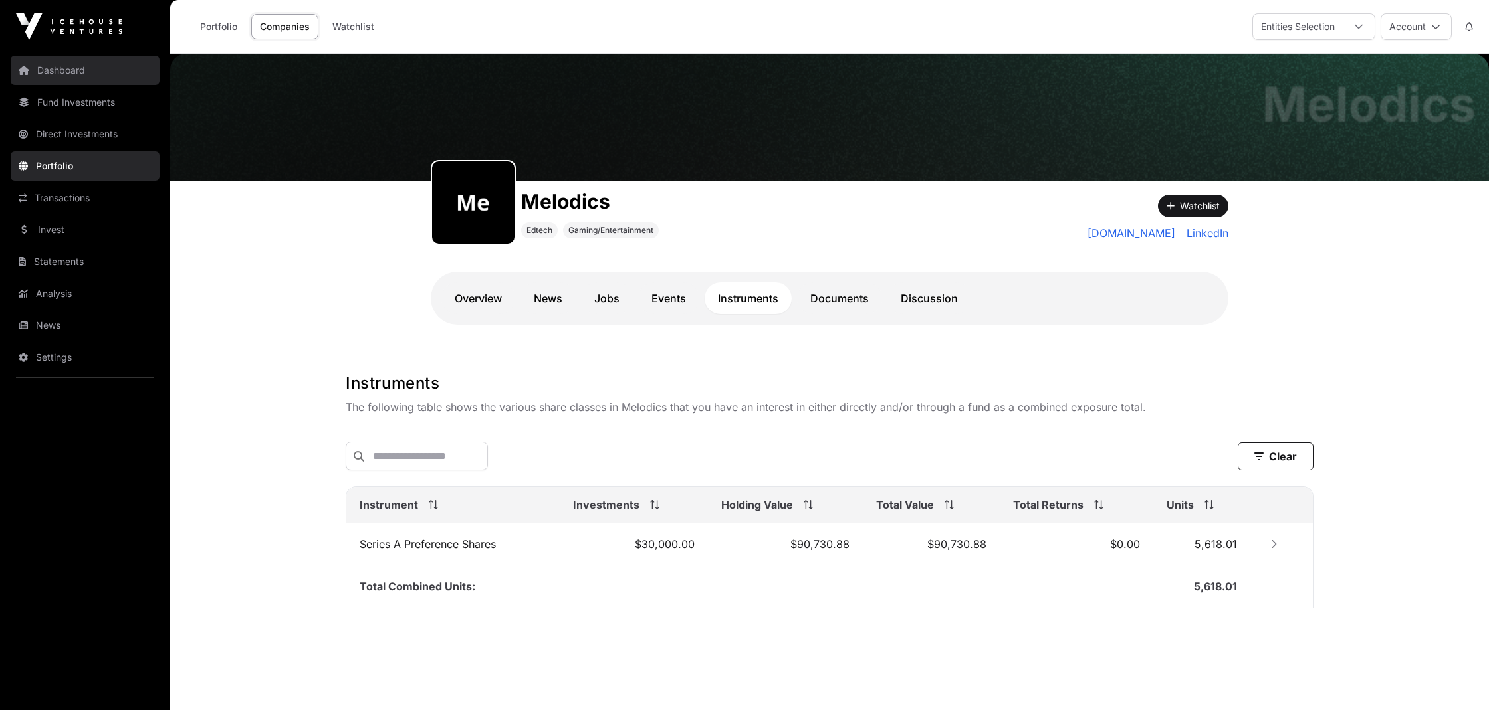
click at [56, 74] on link "Dashboard" at bounding box center [85, 70] width 149 height 29
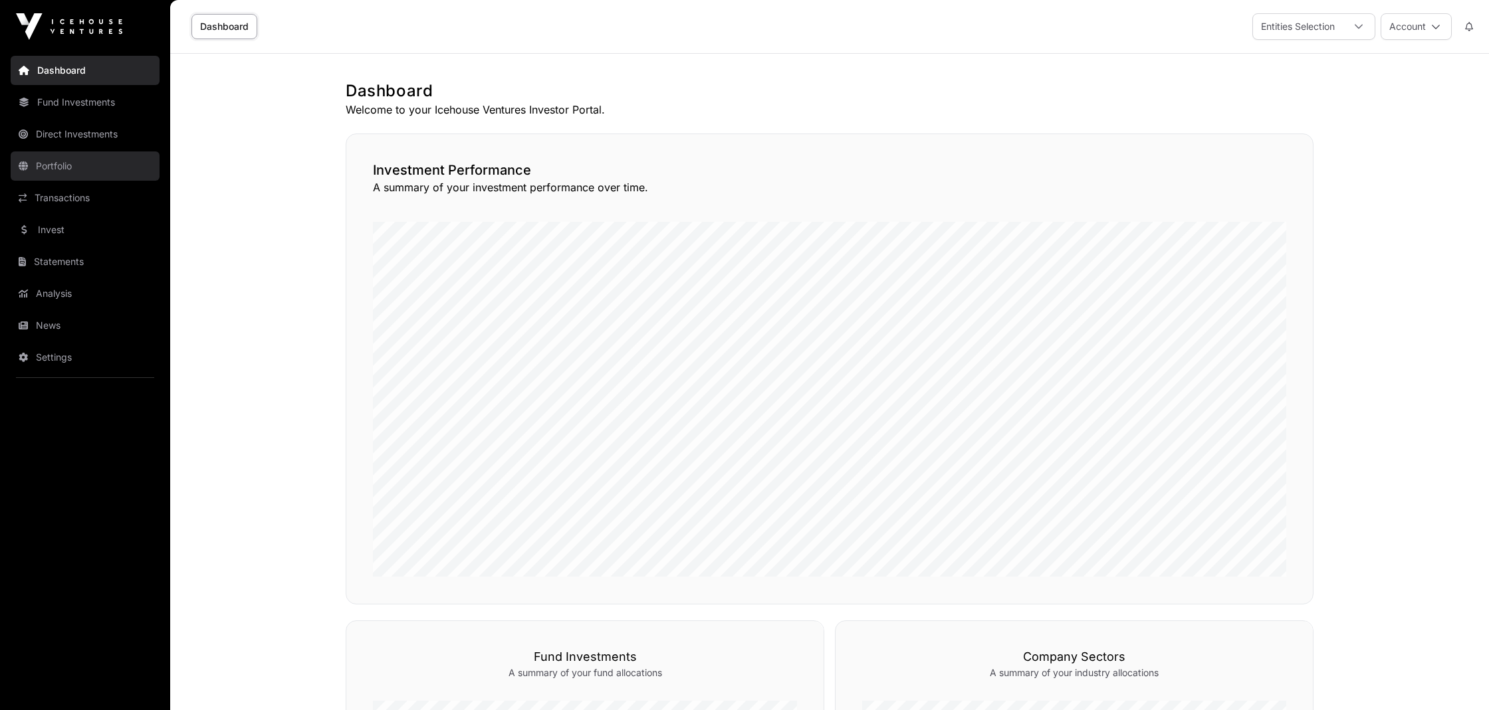
click at [63, 167] on link "Portfolio" at bounding box center [85, 166] width 149 height 29
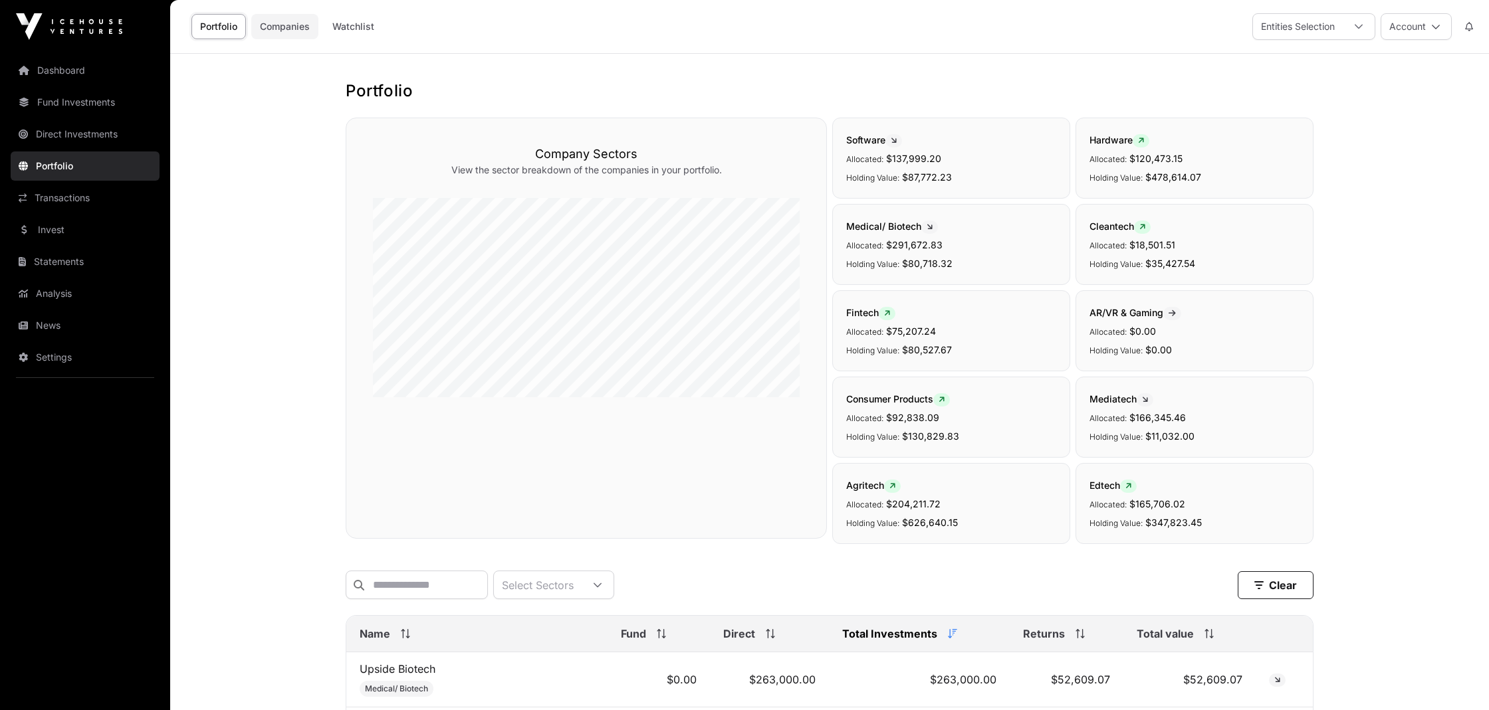
click at [276, 27] on link "Companies" at bounding box center [284, 26] width 67 height 25
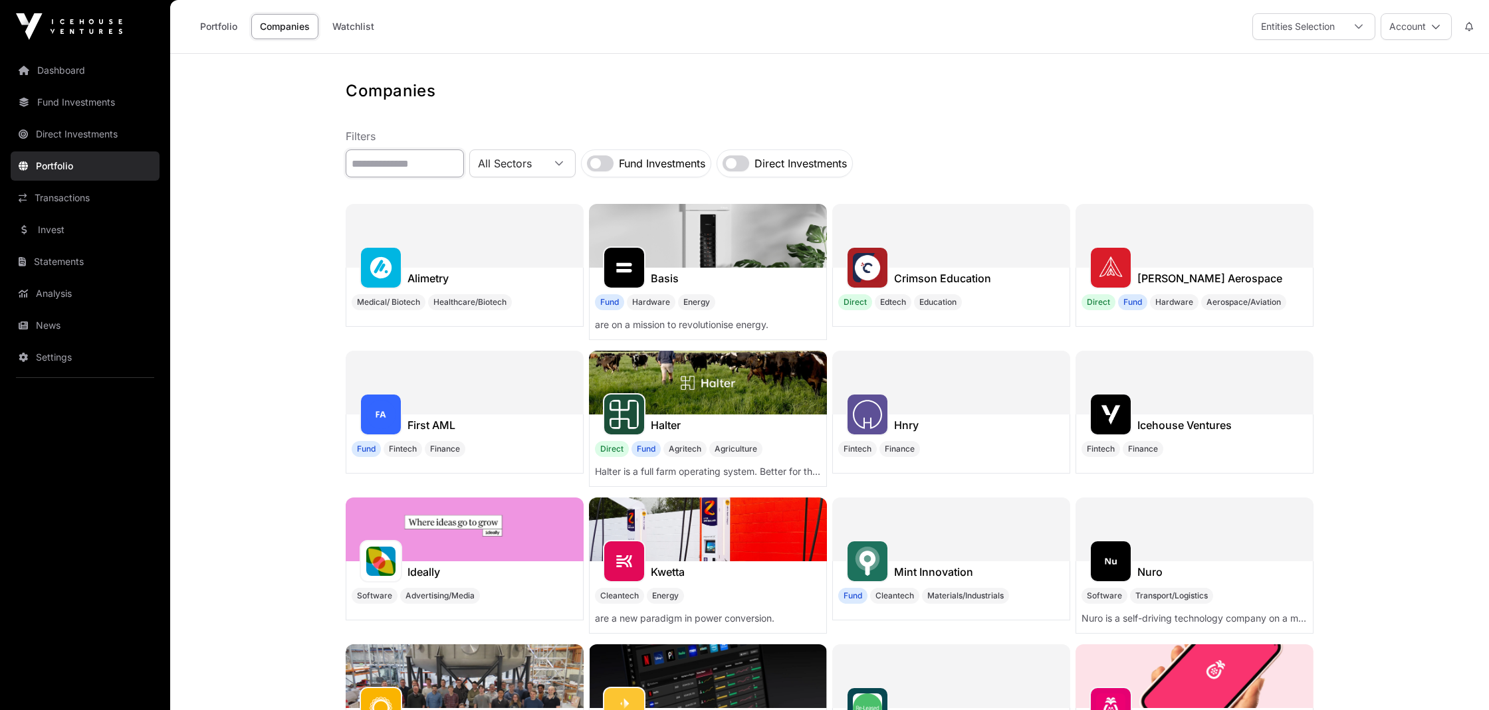
click at [403, 165] on input "text" at bounding box center [405, 164] width 118 height 28
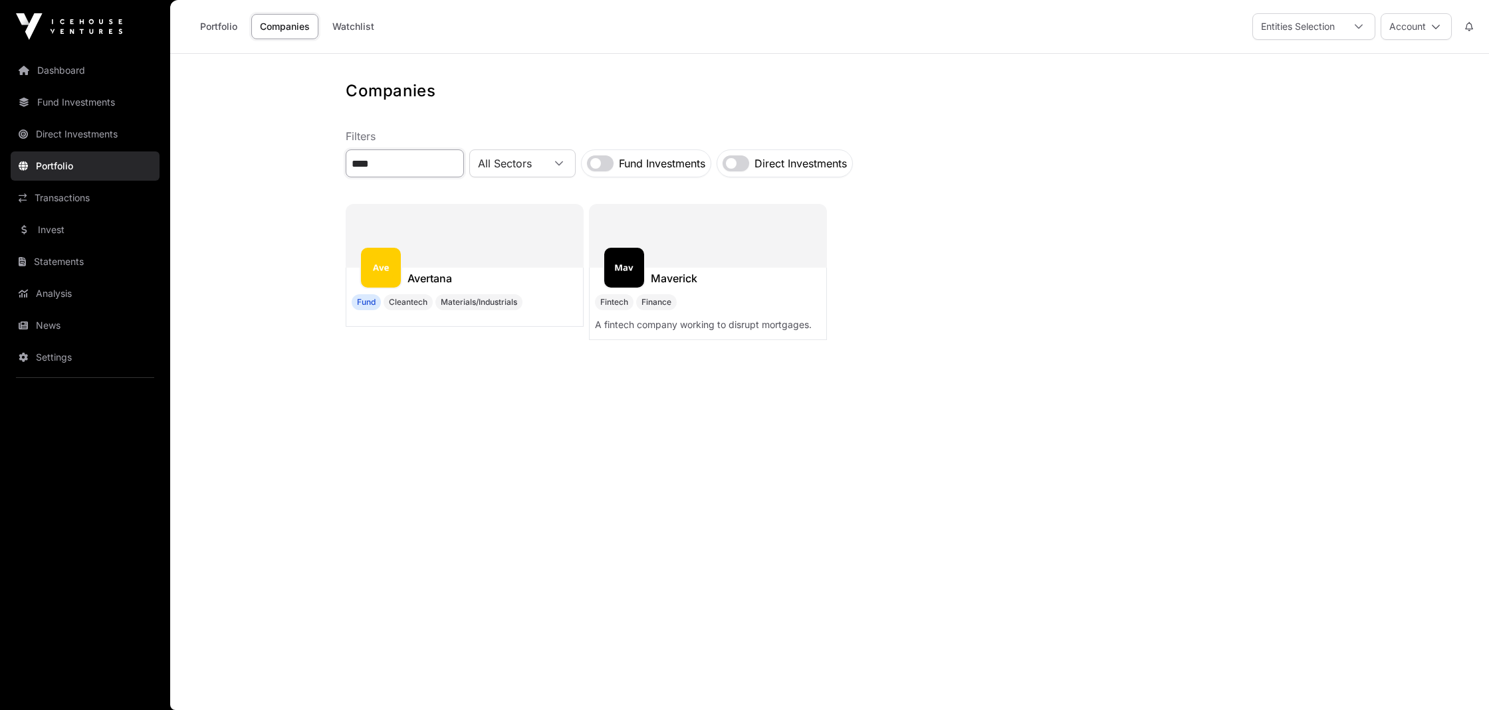
type input "****"
click at [437, 267] on div at bounding box center [465, 236] width 238 height 64
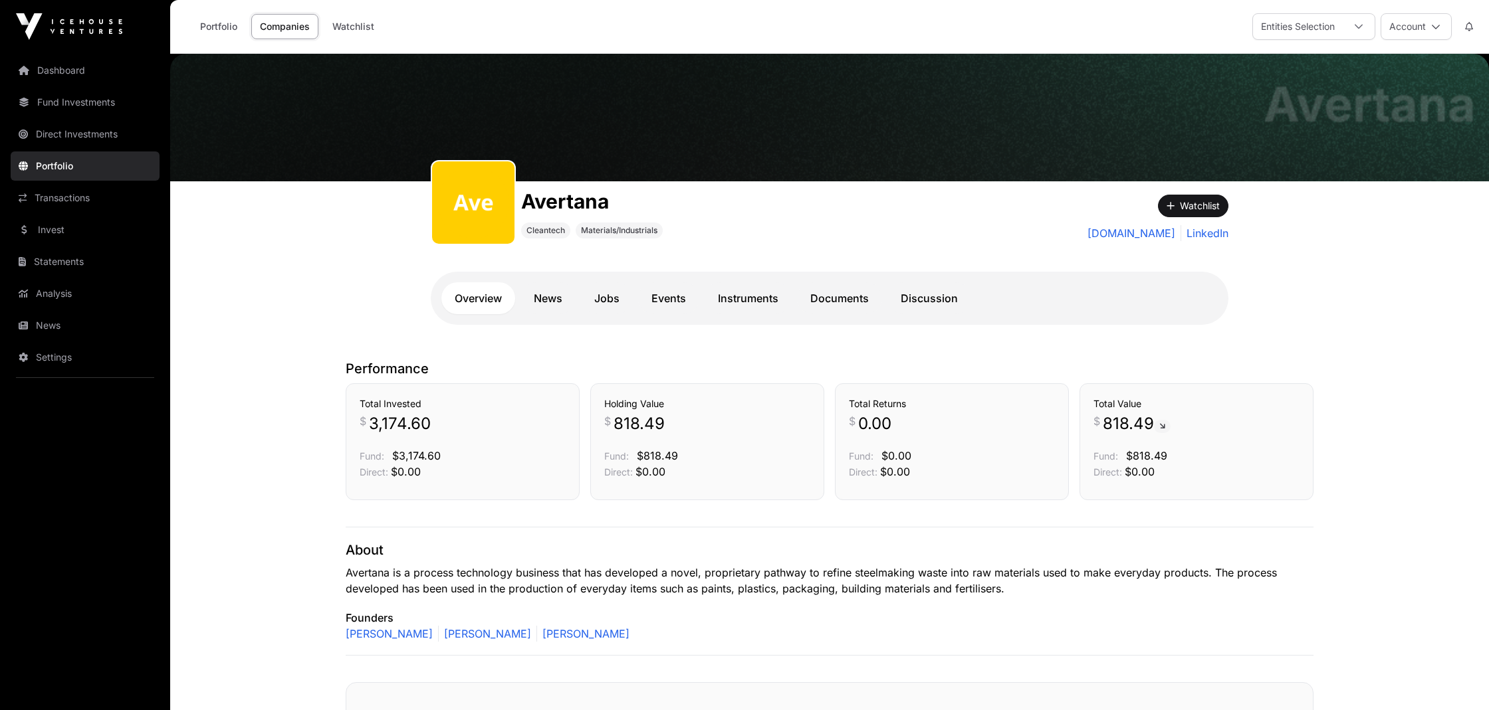
click at [282, 25] on link "Companies" at bounding box center [284, 26] width 67 height 25
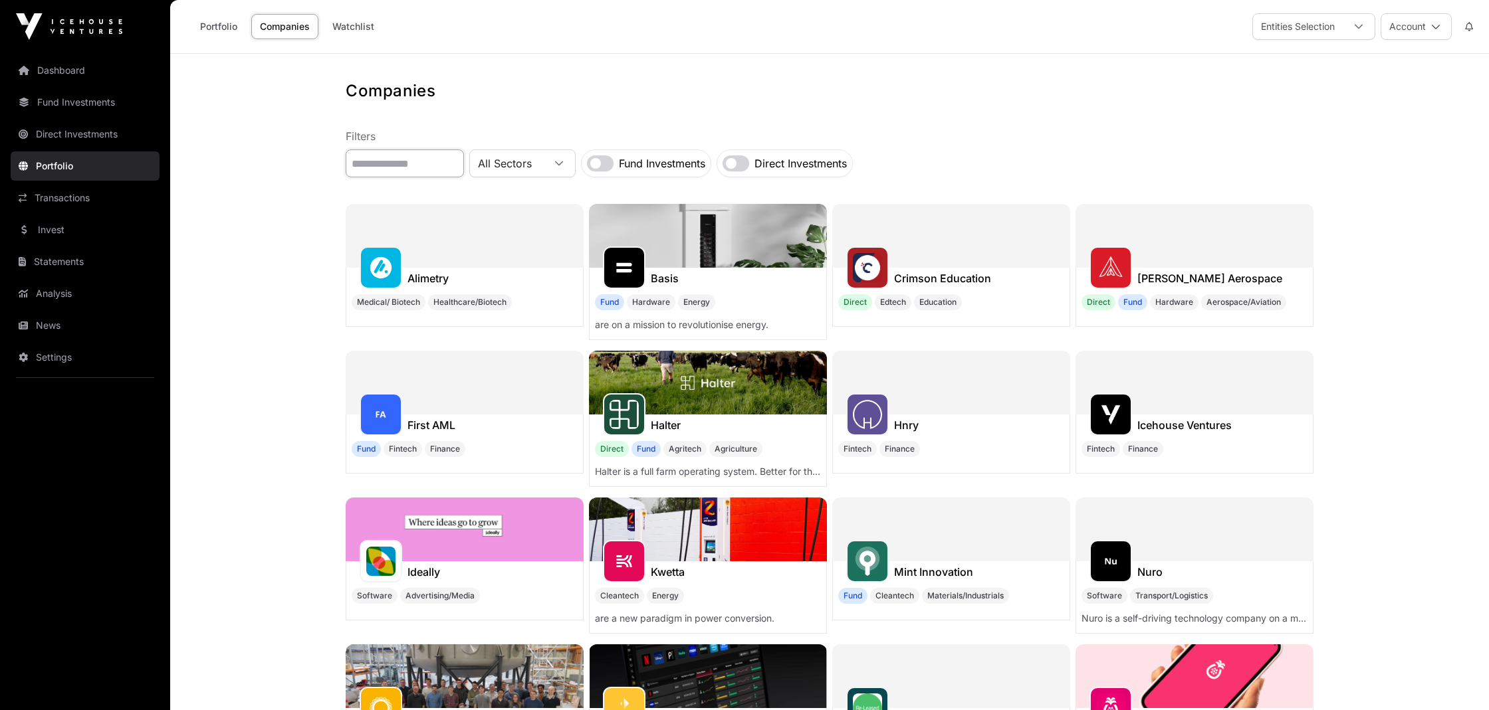
click at [406, 161] on input "text" at bounding box center [405, 164] width 118 height 28
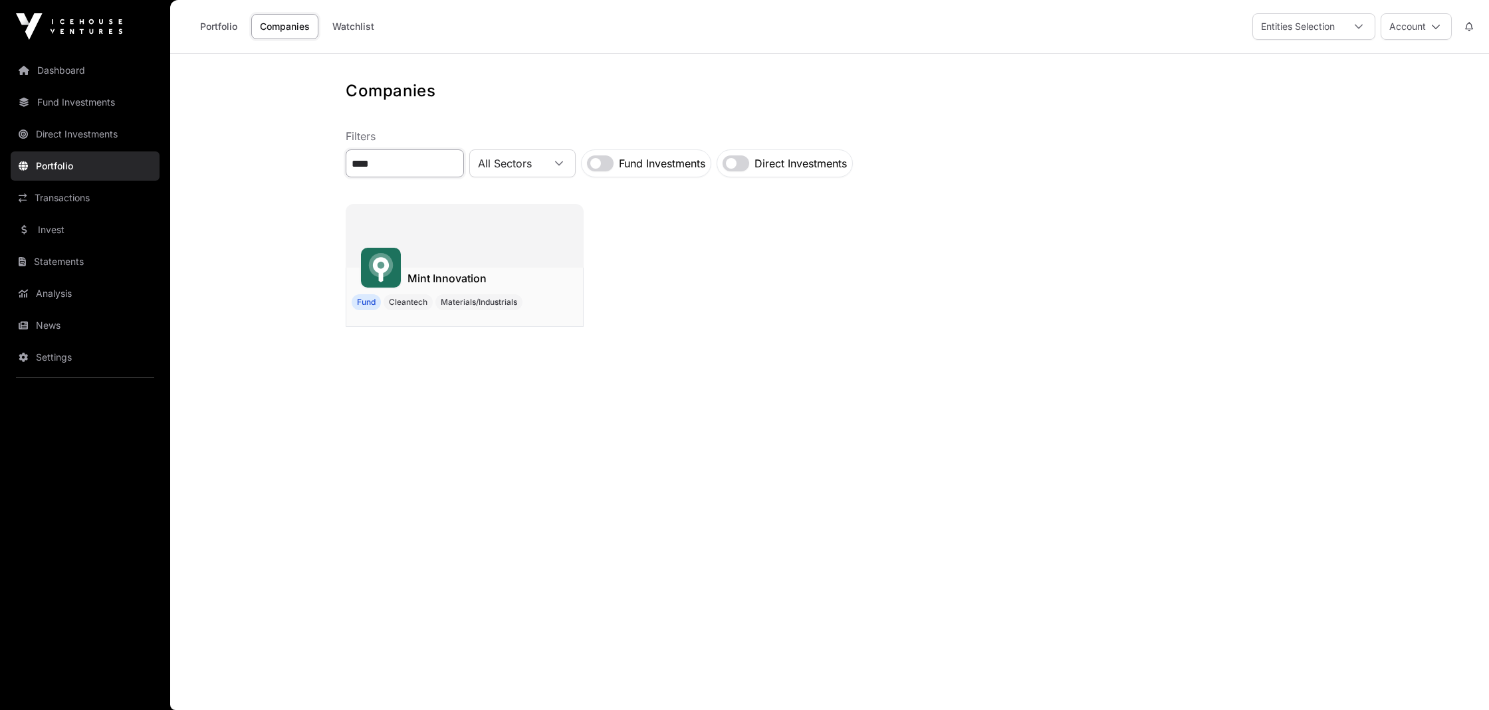
type input "****"
click at [429, 269] on div "Mint Innovation" at bounding box center [446, 278] width 79 height 21
click at [433, 280] on h1 "Mint Innovation" at bounding box center [446, 279] width 79 height 16
